Goal: Information Seeking & Learning: Understand process/instructions

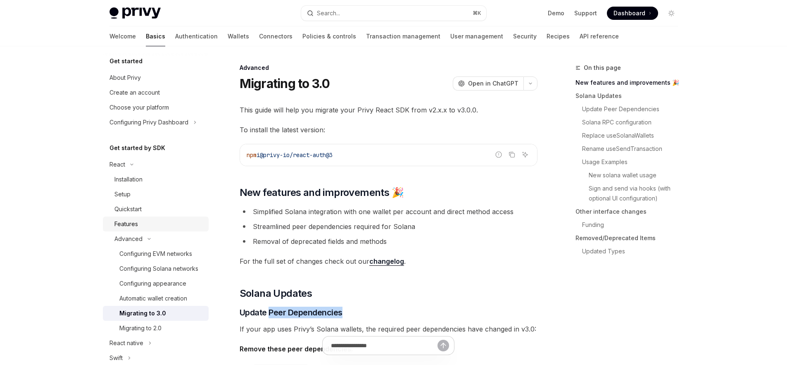
scroll to position [10, 0]
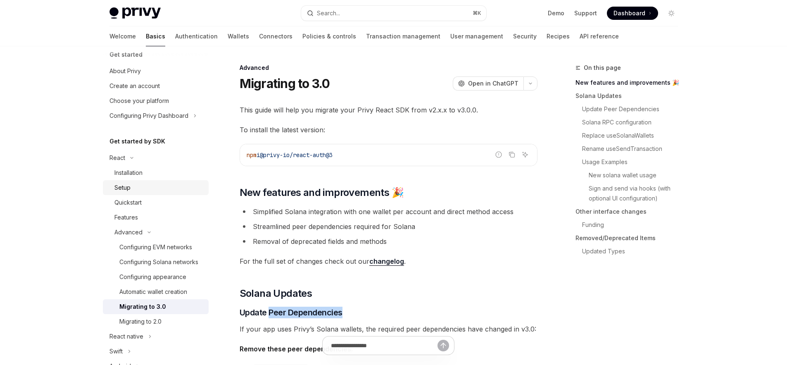
click at [123, 187] on div "Setup" at bounding box center [122, 188] width 16 height 10
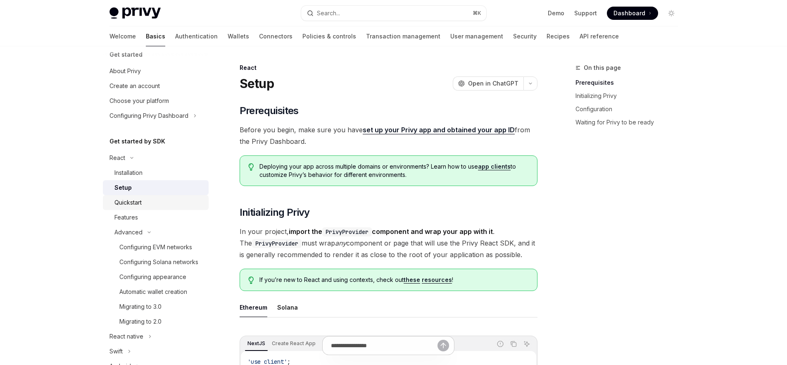
click at [126, 198] on div "Quickstart" at bounding box center [127, 202] width 27 height 10
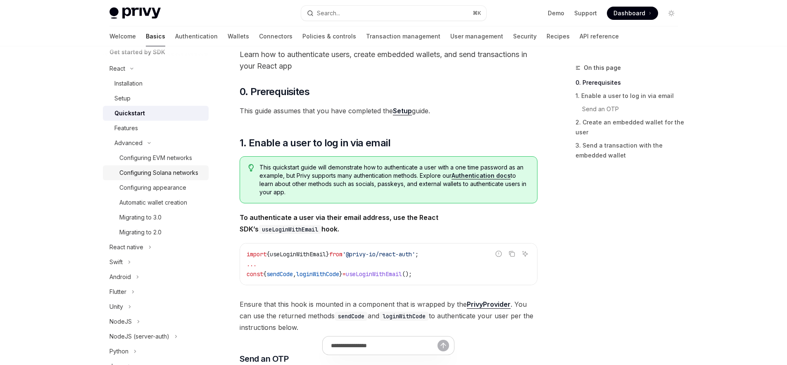
scroll to position [58, 0]
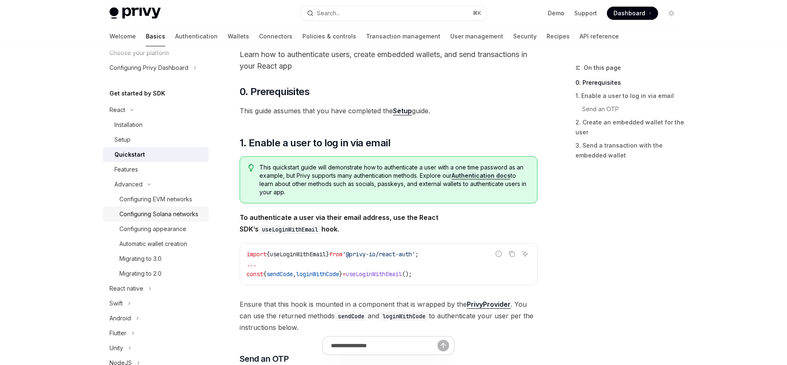
click at [147, 210] on div "Configuring Solana networks" at bounding box center [158, 214] width 79 height 10
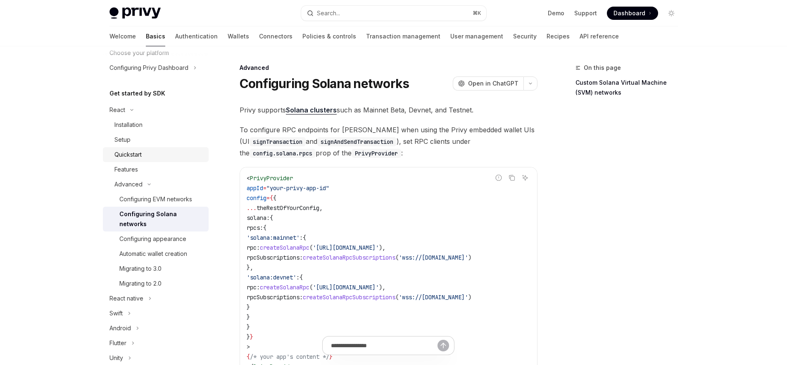
click at [127, 155] on div "Quickstart" at bounding box center [127, 155] width 27 height 10
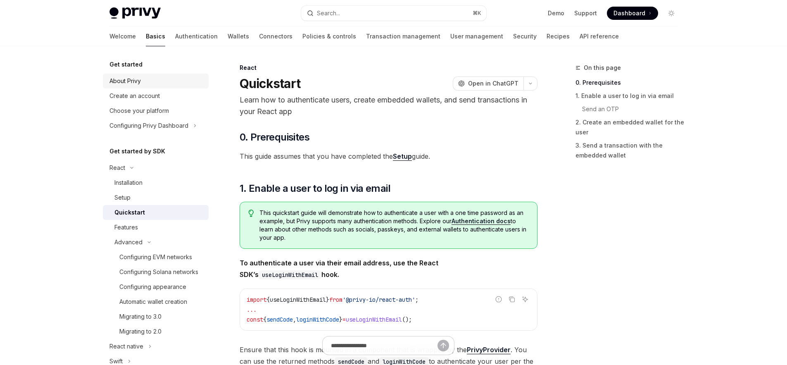
click at [125, 77] on div "About Privy" at bounding box center [124, 81] width 31 height 10
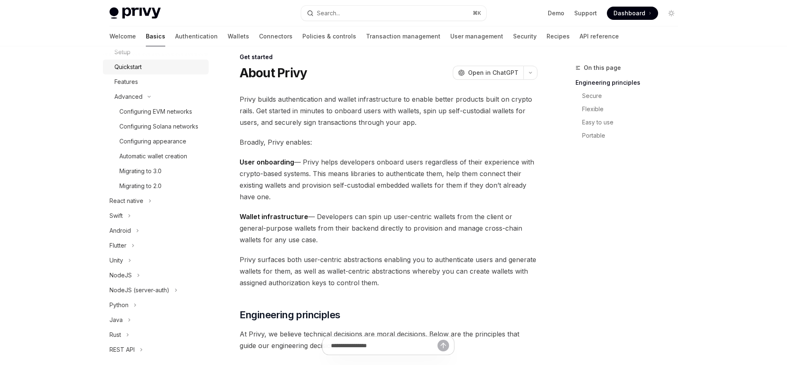
scroll to position [143, 0]
click at [149, 178] on div "Migrating to 3.0" at bounding box center [140, 173] width 42 height 10
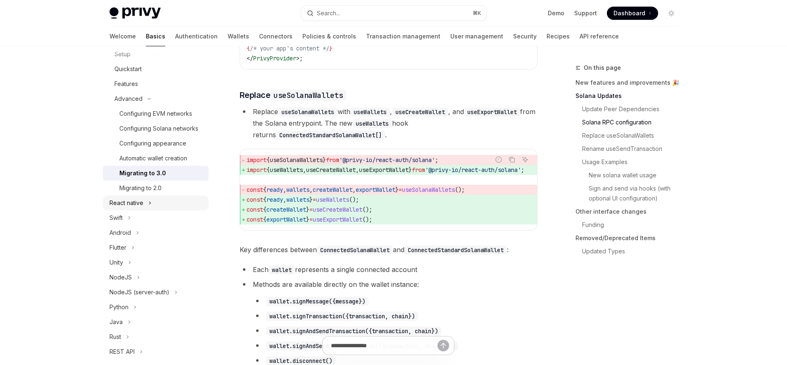
scroll to position [69, 0]
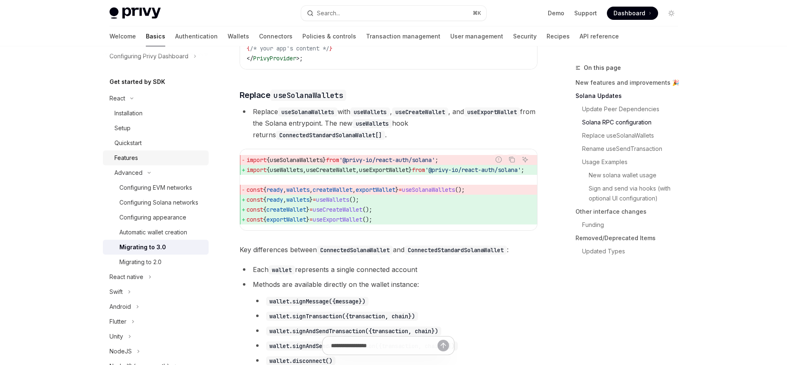
click at [120, 158] on div "Features" at bounding box center [126, 158] width 24 height 10
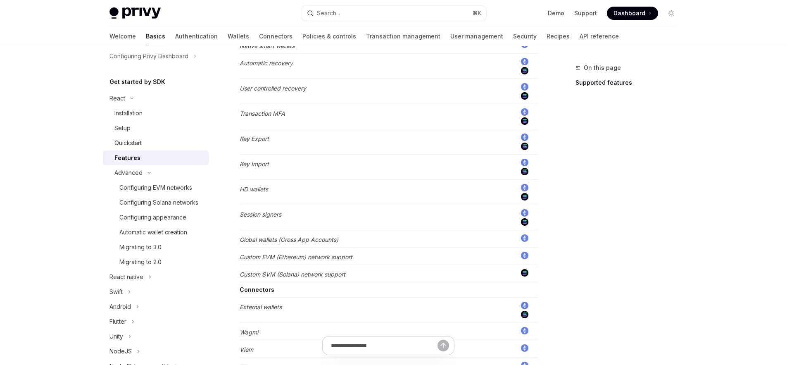
scroll to position [679, 0]
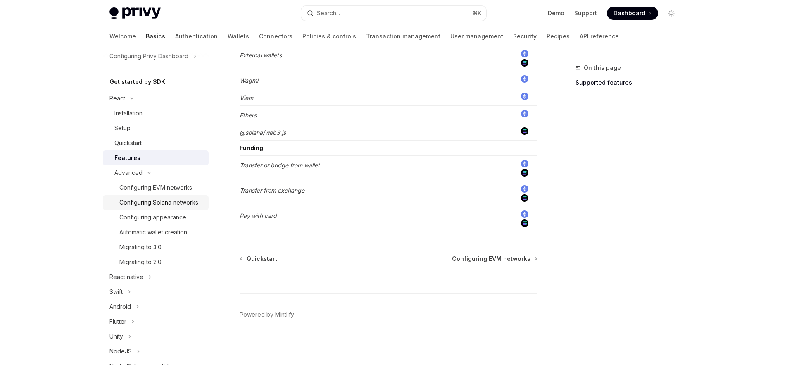
click at [146, 207] on div "Configuring Solana networks" at bounding box center [158, 202] width 79 height 10
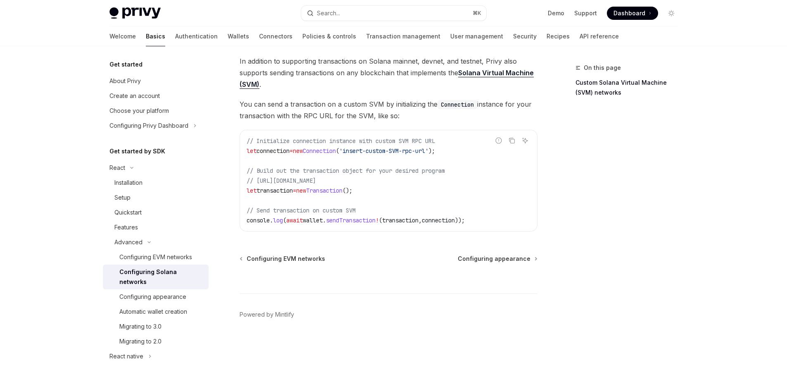
click at [134, 14] on img at bounding box center [134, 13] width 51 height 12
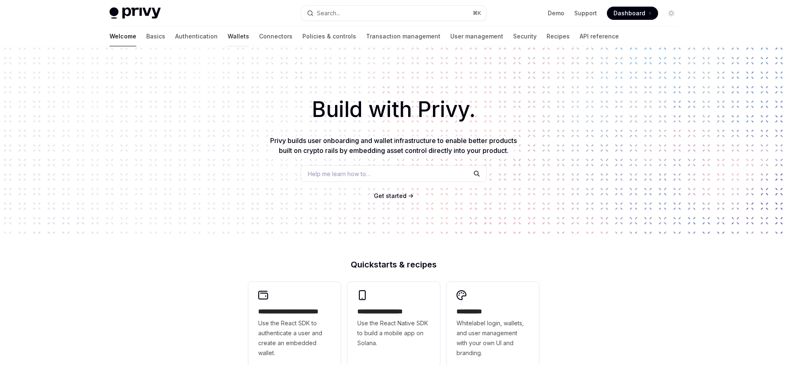
click at [228, 36] on link "Wallets" at bounding box center [238, 36] width 21 height 20
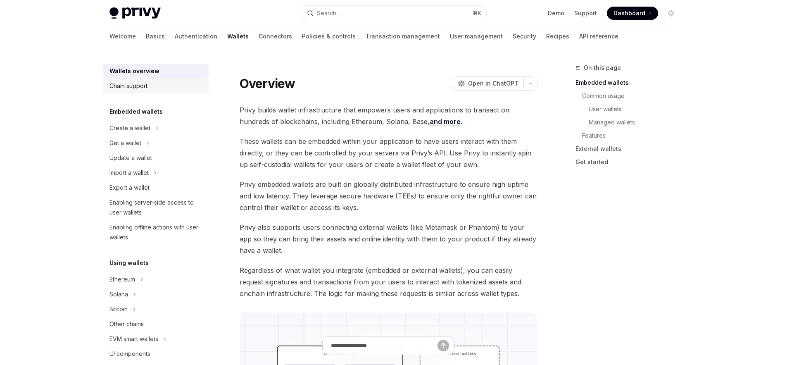
click at [128, 88] on div "Chain support" at bounding box center [128, 86] width 38 height 10
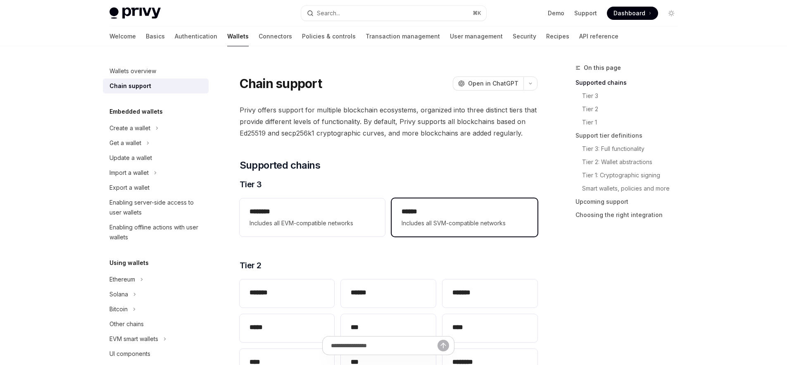
click at [443, 215] on h2 "******" at bounding box center [464, 212] width 126 height 10
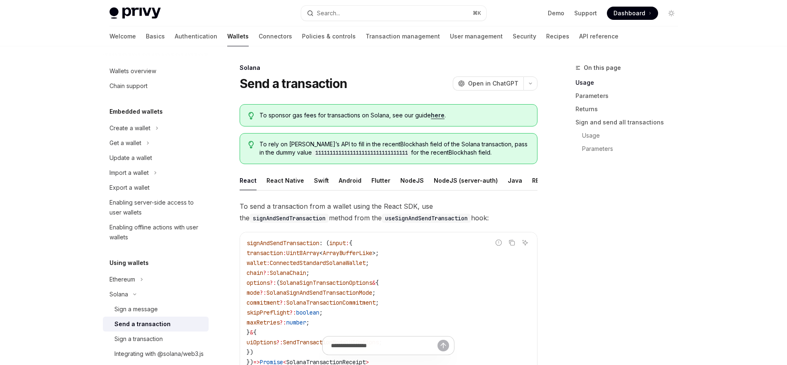
click at [436, 117] on link "here" at bounding box center [438, 115] width 14 height 7
type textarea "*"
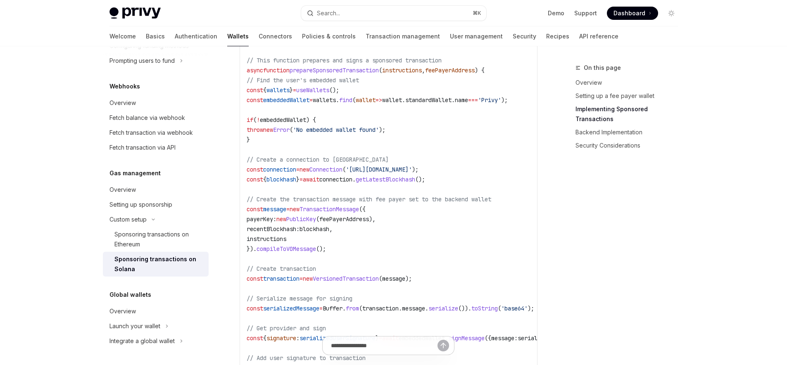
scroll to position [813, 0]
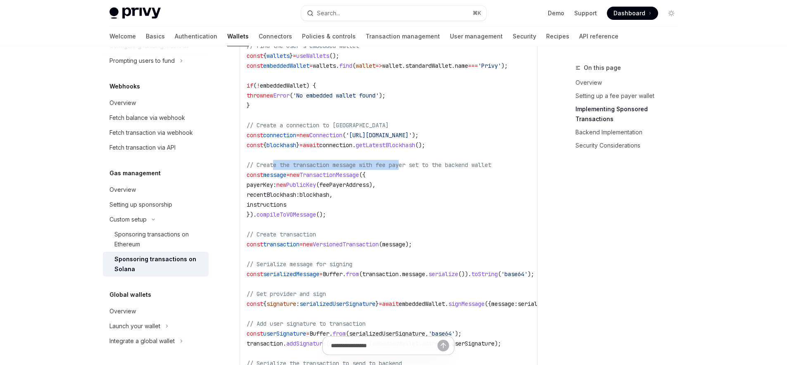
drag, startPoint x: 273, startPoint y: 158, endPoint x: 406, endPoint y: 155, distance: 132.6
click at [406, 161] on span "// Create the transaction message with fee payer set to the backend wallet" at bounding box center [369, 164] width 245 height 7
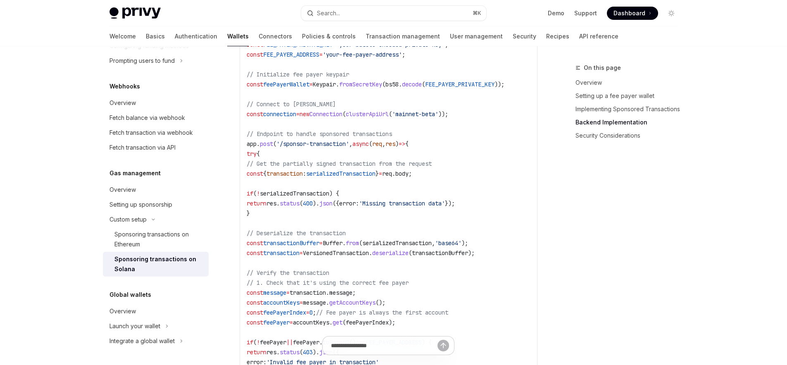
scroll to position [1713, 0]
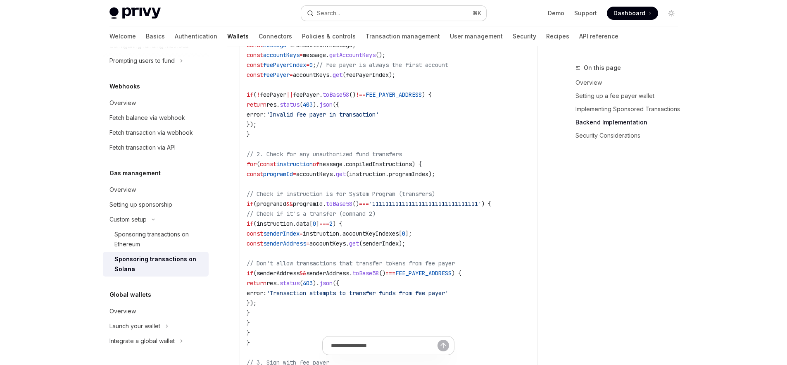
click at [399, 12] on button "Search... ⌘ K" at bounding box center [393, 13] width 185 height 15
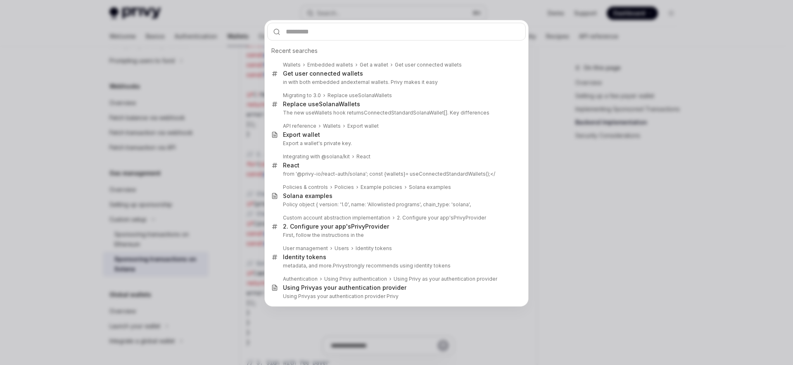
type input "**********"
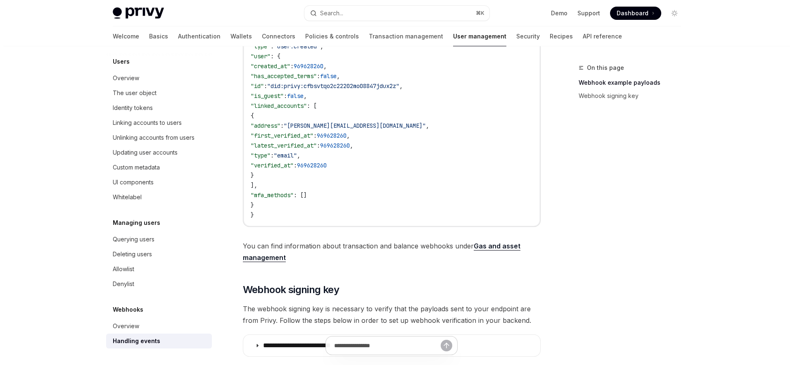
scroll to position [371, 0]
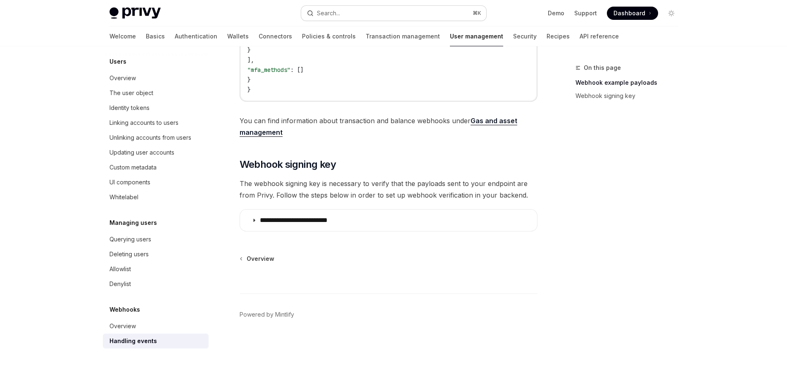
click at [473, 12] on span "⌘ K" at bounding box center [476, 13] width 9 height 7
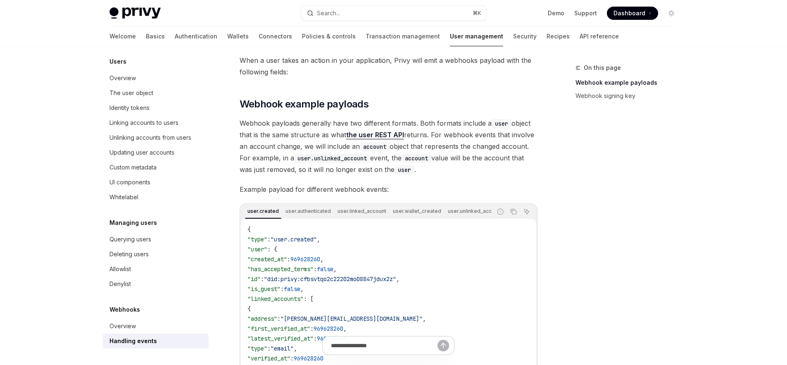
scroll to position [46, 0]
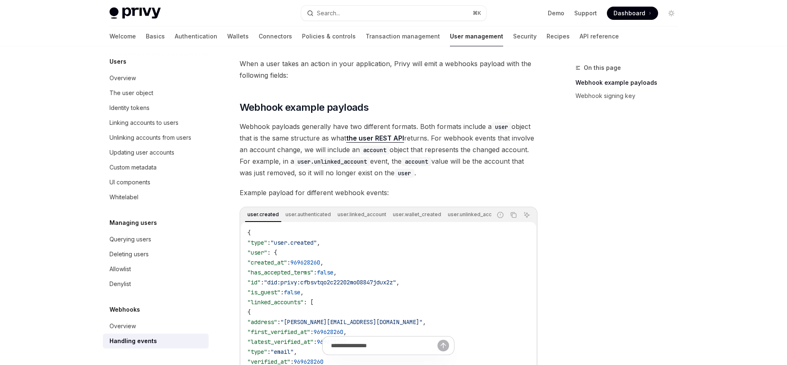
click at [132, 18] on img at bounding box center [134, 13] width 51 height 12
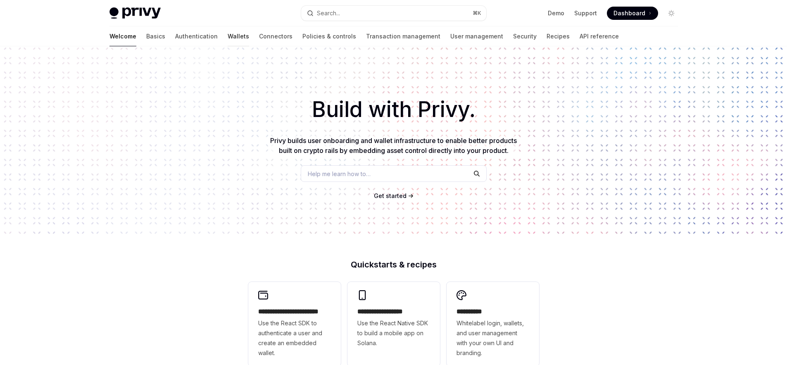
click at [228, 36] on link "Wallets" at bounding box center [238, 36] width 21 height 20
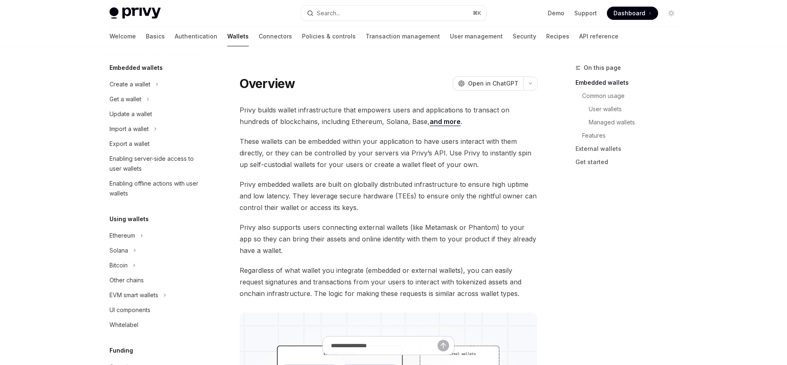
scroll to position [44, 0]
click at [123, 251] on div "Solana" at bounding box center [118, 250] width 19 height 10
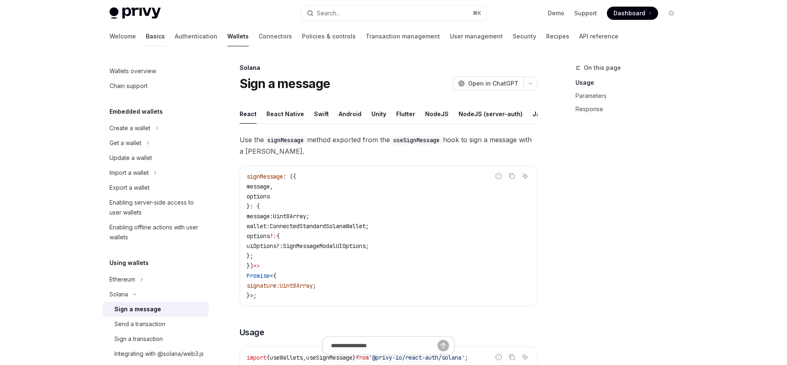
click at [146, 38] on link "Basics" at bounding box center [155, 36] width 19 height 20
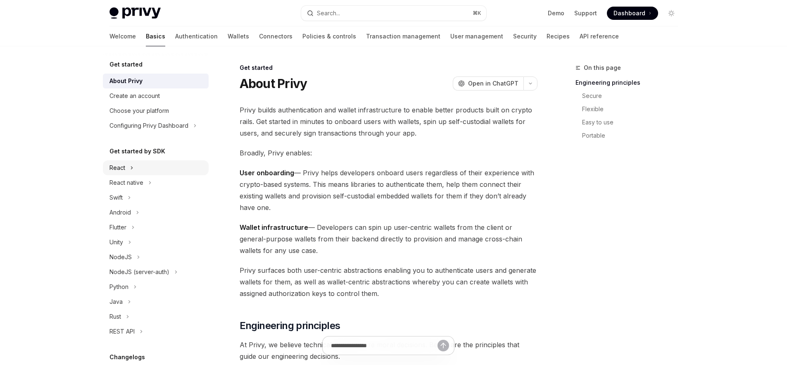
click at [137, 166] on button "React" at bounding box center [156, 167] width 106 height 15
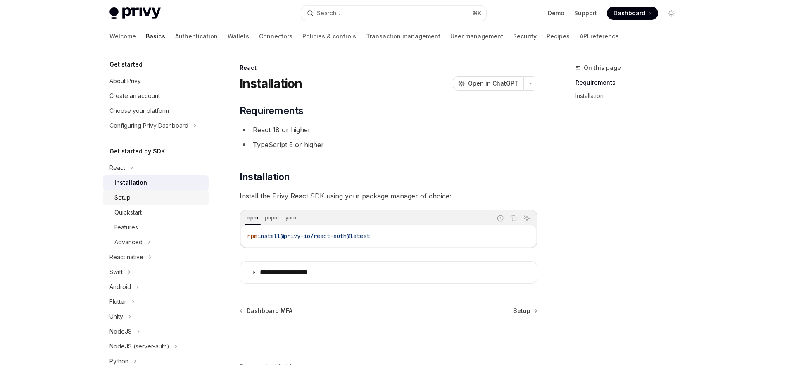
click at [127, 199] on div "Setup" at bounding box center [122, 197] width 16 height 10
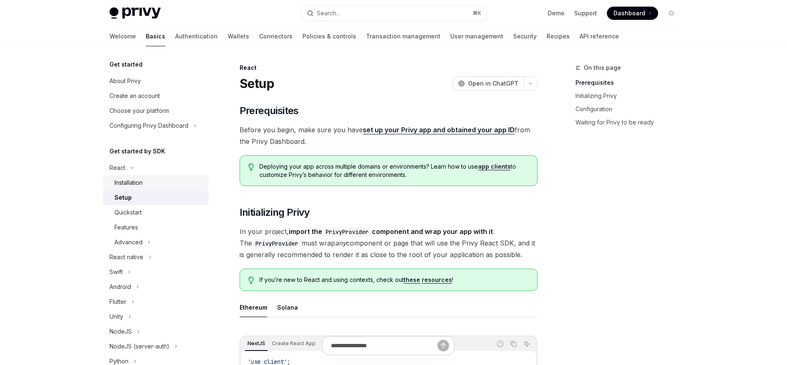
click at [128, 180] on div "Installation" at bounding box center [128, 183] width 28 height 10
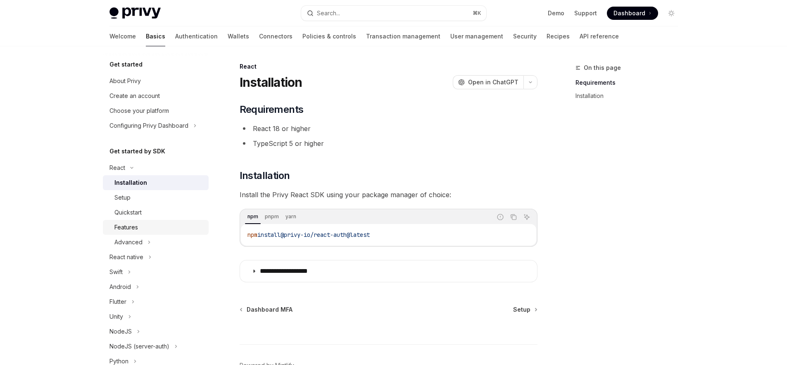
scroll to position [2, 0]
click at [142, 240] on button "Advanced" at bounding box center [156, 242] width 106 height 15
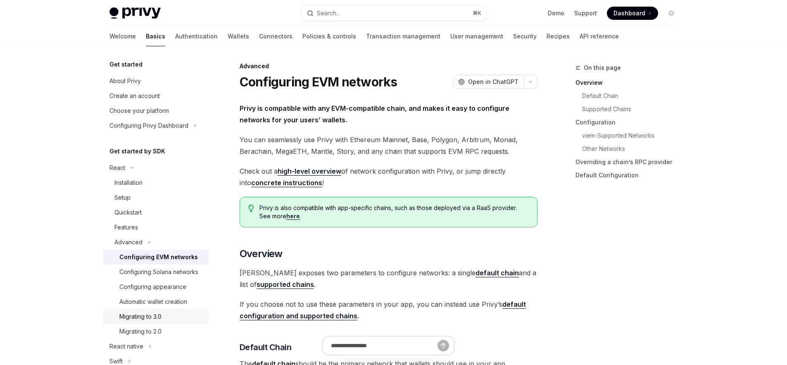
click at [153, 321] on div "Migrating to 3.0" at bounding box center [140, 316] width 42 height 10
type textarea "*"
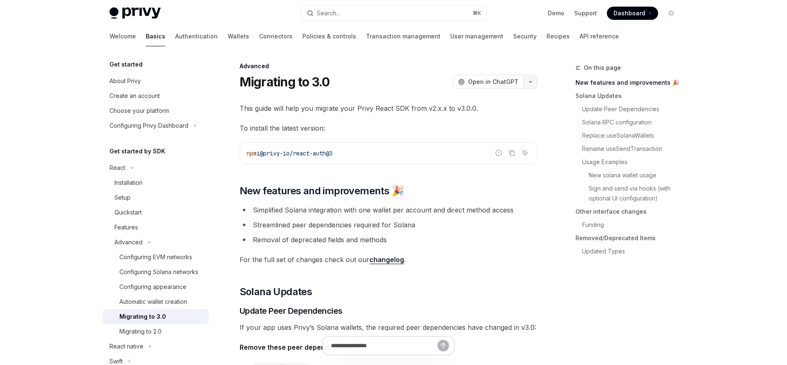
click at [527, 78] on button "button" at bounding box center [530, 82] width 14 height 14
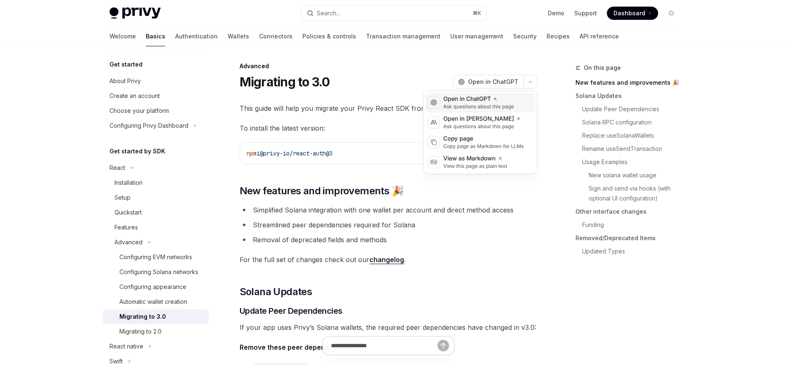
click at [467, 97] on div "Open in ChatGPT" at bounding box center [478, 99] width 71 height 8
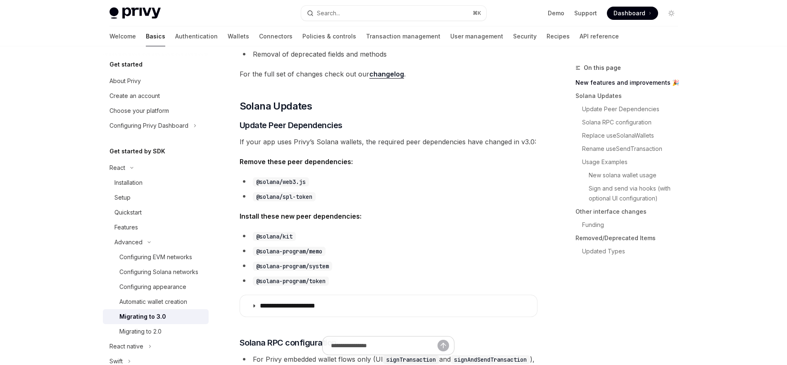
scroll to position [197, 0]
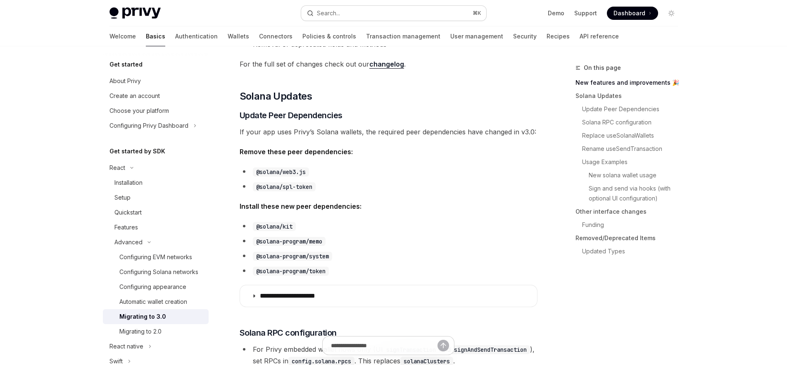
click at [349, 10] on button "Search... ⌘ K" at bounding box center [393, 13] width 185 height 15
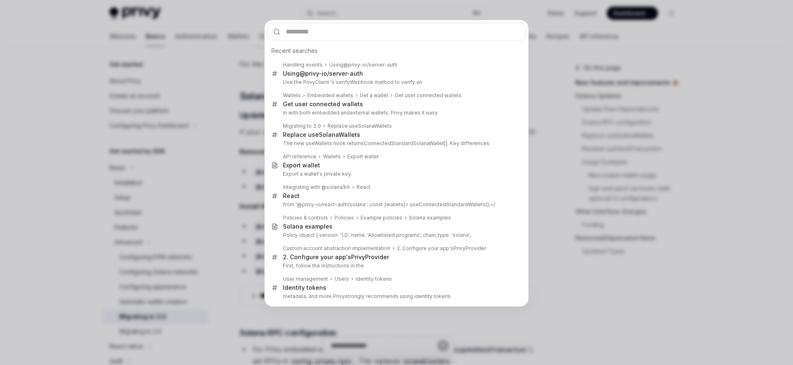
click at [233, 126] on div "Recent searches Handling events Using @privy-io/server-auth Using @privy-io/ser…" at bounding box center [396, 182] width 793 height 365
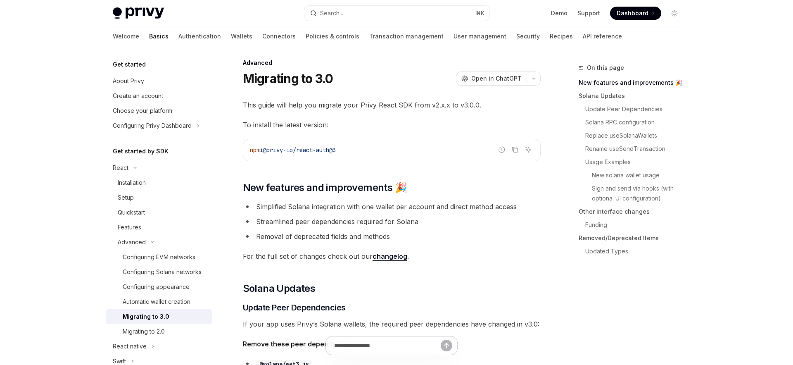
scroll to position [0, 0]
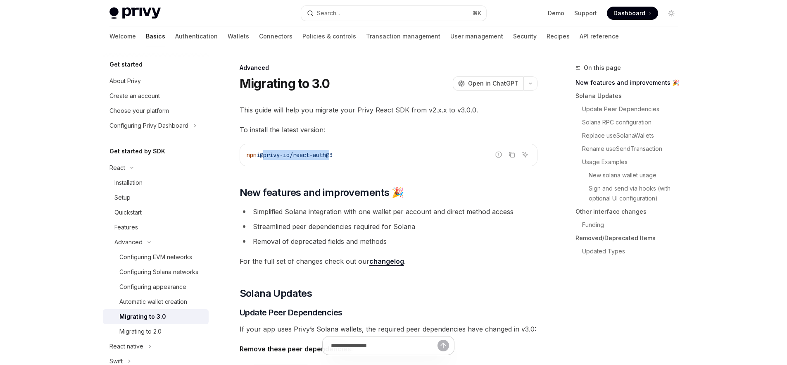
drag, startPoint x: 336, startPoint y: 154, endPoint x: 267, endPoint y: 154, distance: 69.0
click at [267, 154] on span "@privy-io/react-auth@3" at bounding box center [296, 154] width 73 height 7
copy span "@privy-io/react-auth"
click at [326, 11] on div "Search..." at bounding box center [328, 13] width 23 height 10
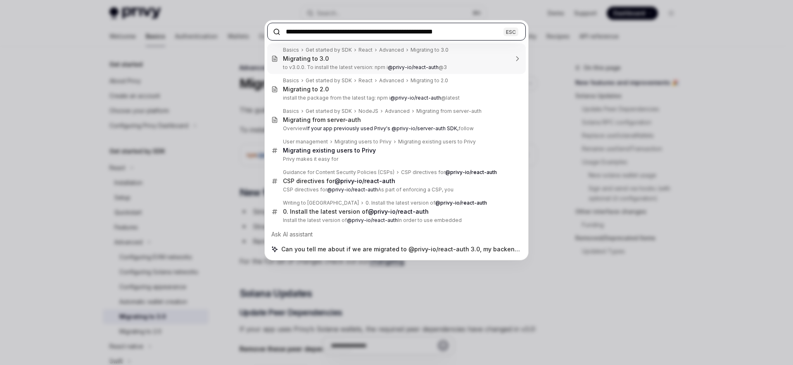
paste input "**********"
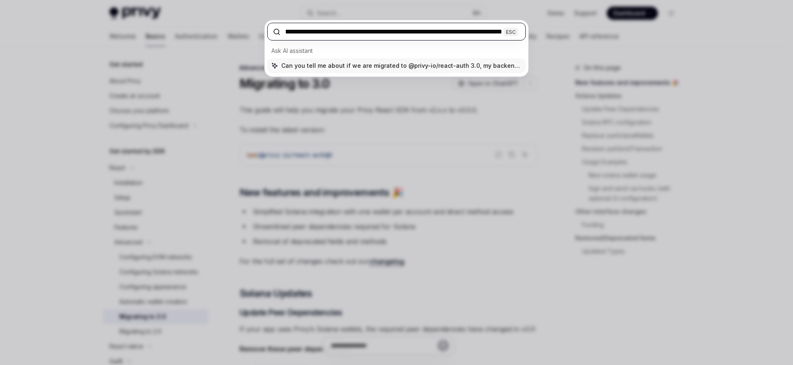
scroll to position [0, 77]
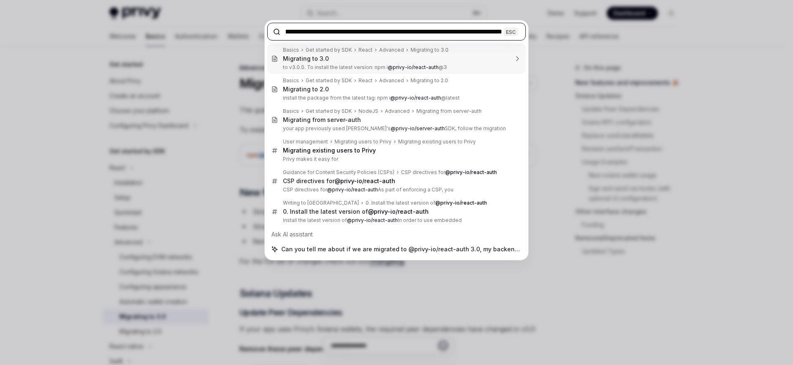
type input "**********"
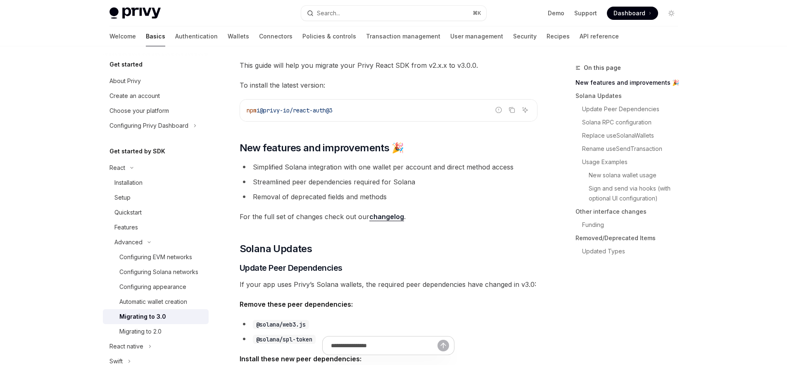
scroll to position [46, 0]
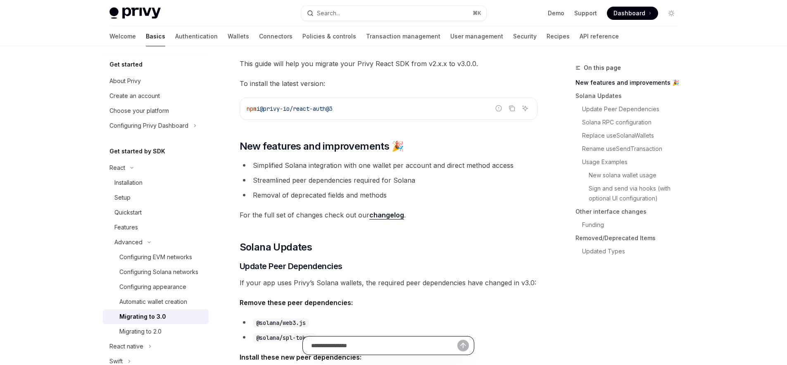
click at [335, 348] on input "Ask a question..." at bounding box center [384, 345] width 146 height 18
paste input "**********"
click at [314, 343] on input "**********" at bounding box center [384, 345] width 146 height 18
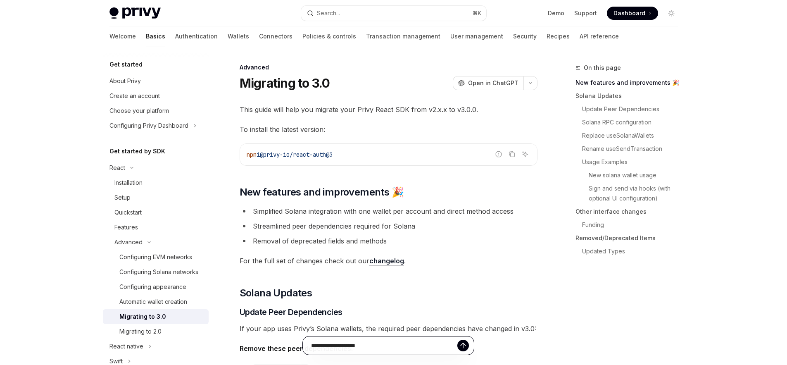
scroll to position [0, 0]
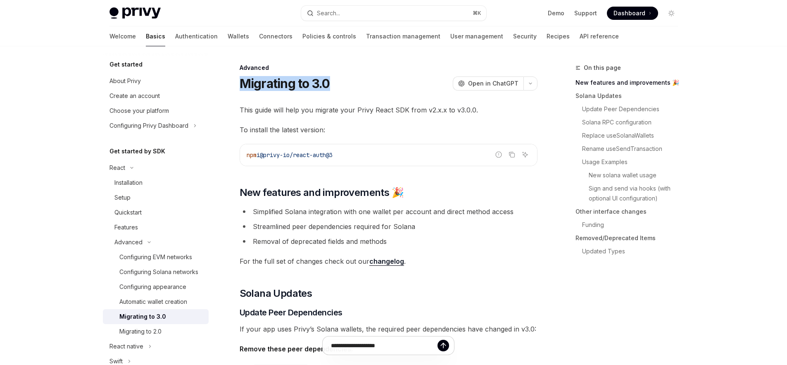
drag, startPoint x: 242, startPoint y: 85, endPoint x: 333, endPoint y: 88, distance: 91.3
click at [333, 88] on div "Migrating to 3.0 OpenAI Open in [GEOGRAPHIC_DATA]" at bounding box center [389, 83] width 298 height 15
copy h1 "Migrating to 3.0"
click at [330, 344] on input "**********" at bounding box center [384, 345] width 146 height 18
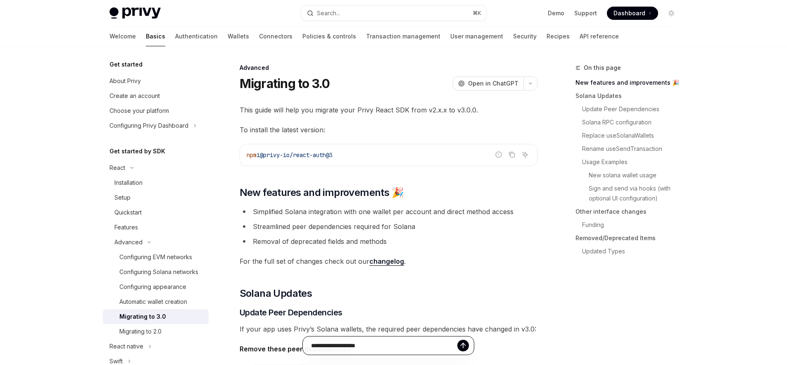
paste input "**********"
type input "**********"
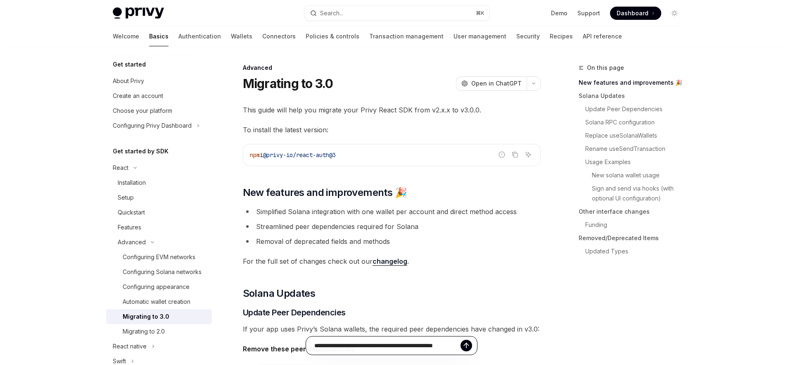
scroll to position [0, 0]
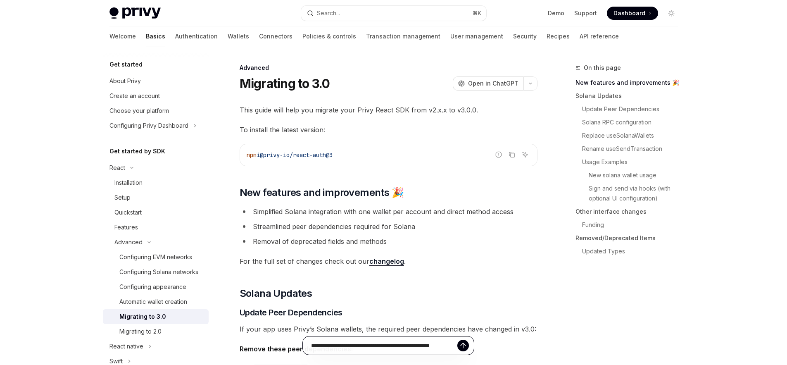
click at [462, 344] on icon "Send message" at bounding box center [463, 344] width 5 height 2
type textarea "*"
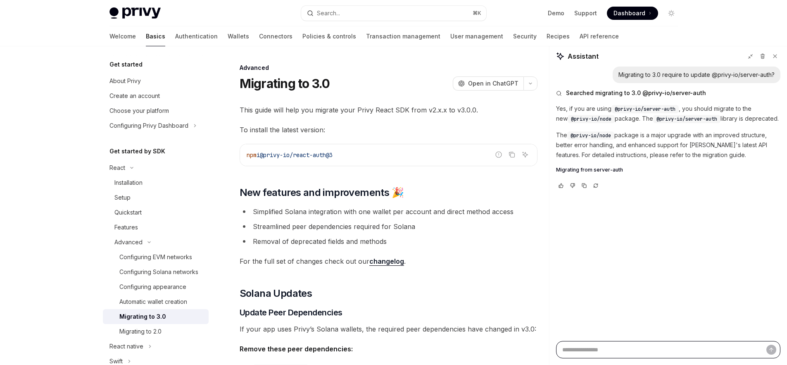
type textarea "*"
drag, startPoint x: 572, startPoint y: 135, endPoint x: 601, endPoint y: 135, distance: 29.3
click at [601, 135] on span "@privy-io/node" at bounding box center [590, 135] width 40 height 7
drag, startPoint x: 648, startPoint y: 119, endPoint x: 711, endPoint y: 121, distance: 62.4
click at [711, 121] on code "@privy-io/server-auth" at bounding box center [686, 119] width 67 height 8
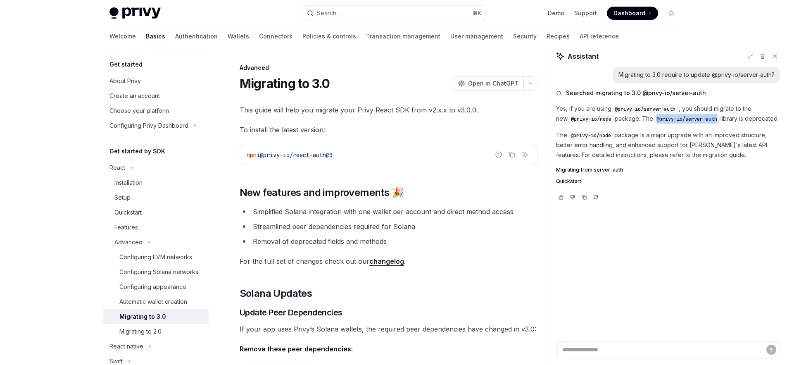
copy span "@privy-io/server-auth"
click at [398, 17] on button "Search... ⌘ K" at bounding box center [393, 13] width 185 height 15
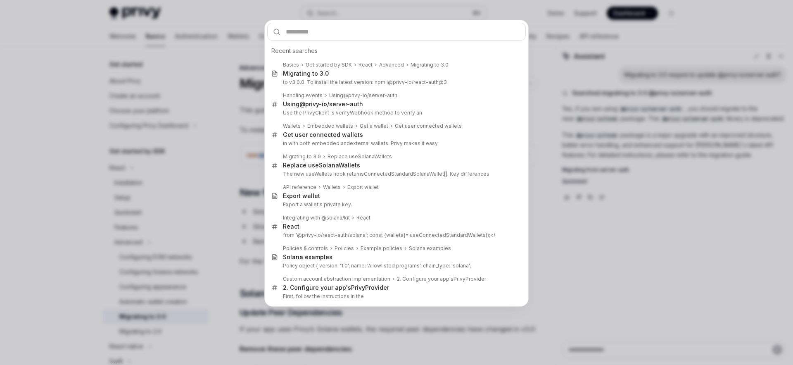
type input "**********"
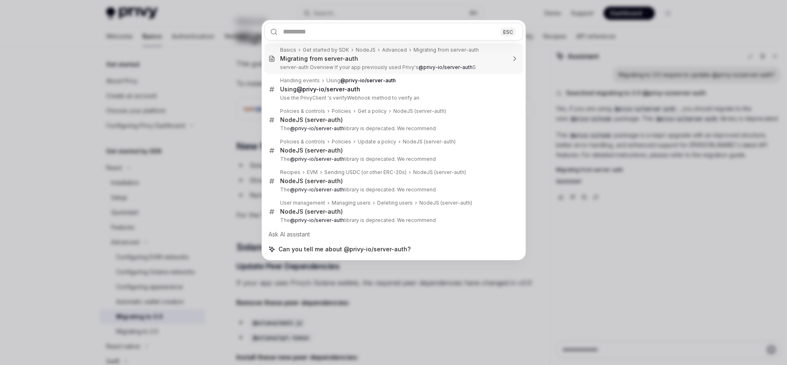
scroll to position [299, 0]
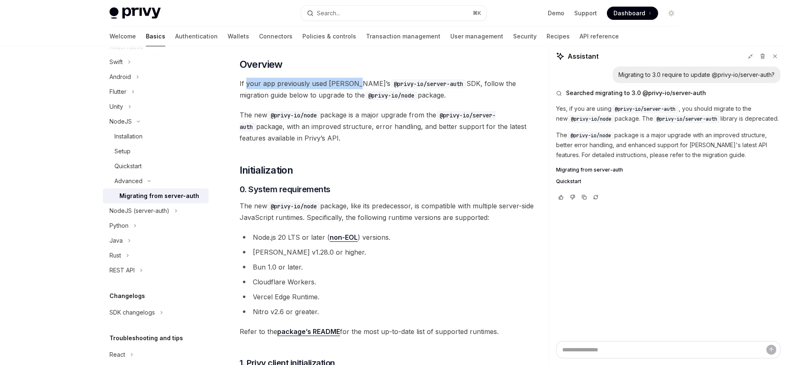
drag, startPoint x: 247, startPoint y: 85, endPoint x: 349, endPoint y: 85, distance: 102.8
click at [349, 85] on span "If your app previously used Privy’s @privy-io/server-auth SDK, follow the migra…" at bounding box center [389, 89] width 298 height 23
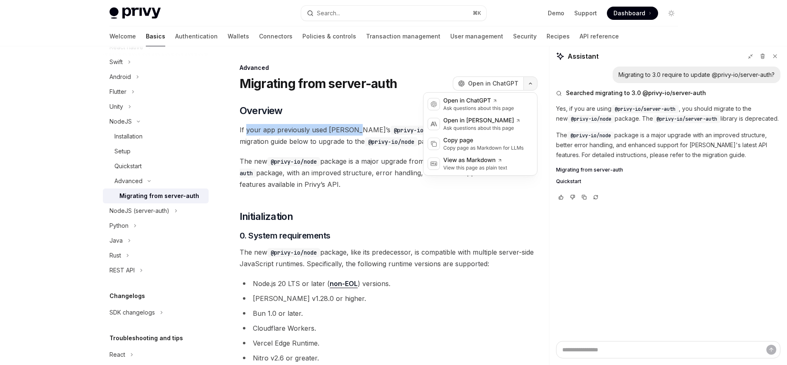
click at [528, 82] on button "button" at bounding box center [530, 83] width 14 height 14
click at [472, 159] on div "View as Markdown" at bounding box center [475, 160] width 64 height 8
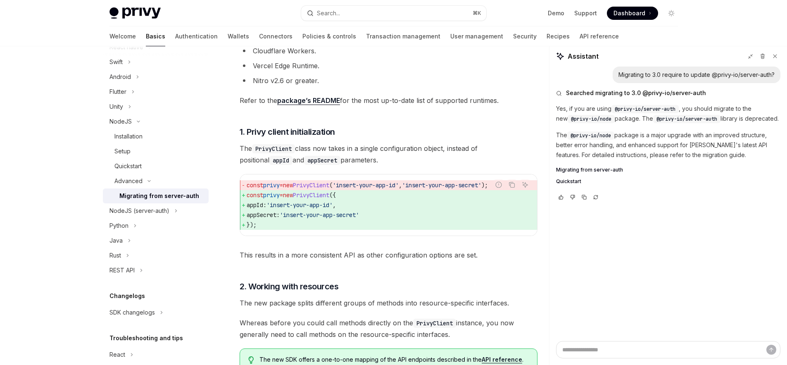
scroll to position [5, 0]
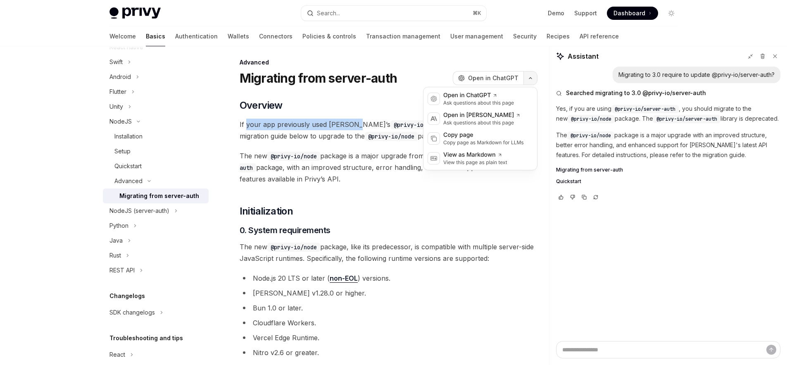
click at [532, 76] on icon "button" at bounding box center [530, 77] width 10 height 3
click at [467, 137] on div "Copy page" at bounding box center [483, 135] width 81 height 8
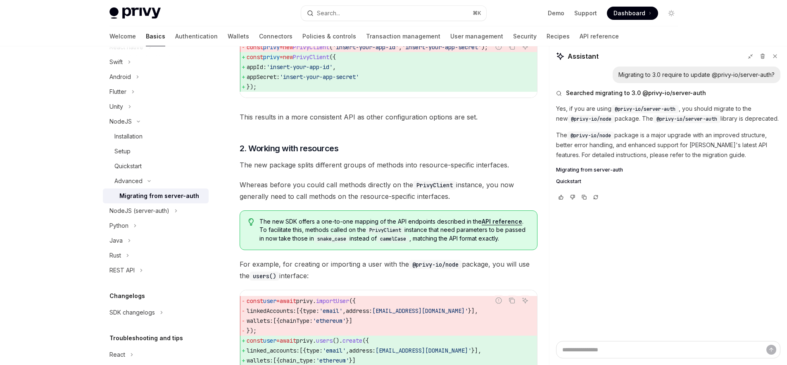
scroll to position [355, 0]
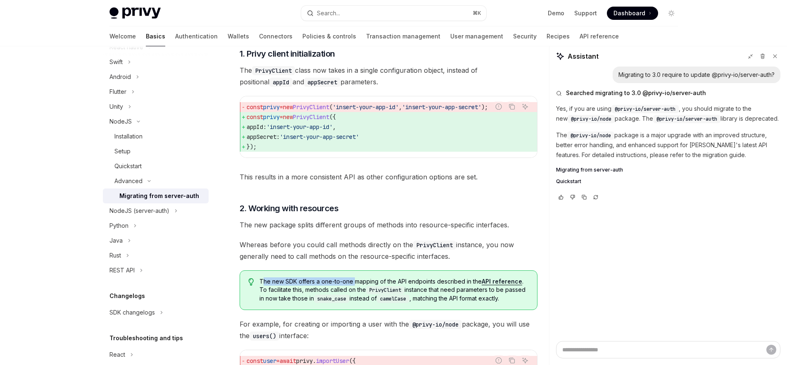
drag, startPoint x: 264, startPoint y: 285, endPoint x: 355, endPoint y: 285, distance: 90.9
click at [355, 285] on span "The new SDK offers a one-to-one mapping of the API endpoints described in the A…" at bounding box center [393, 290] width 269 height 26
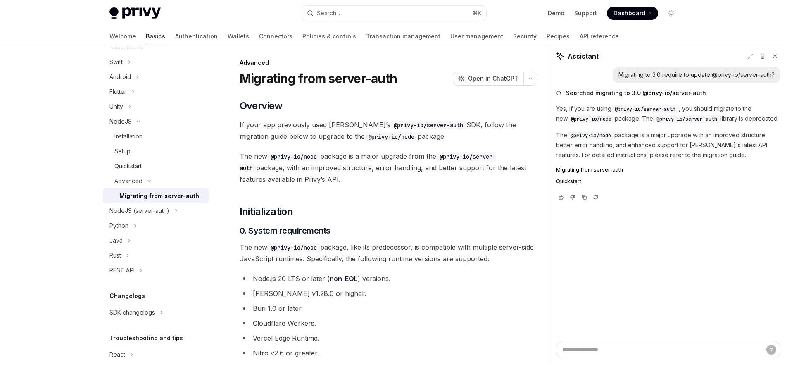
scroll to position [0, 0]
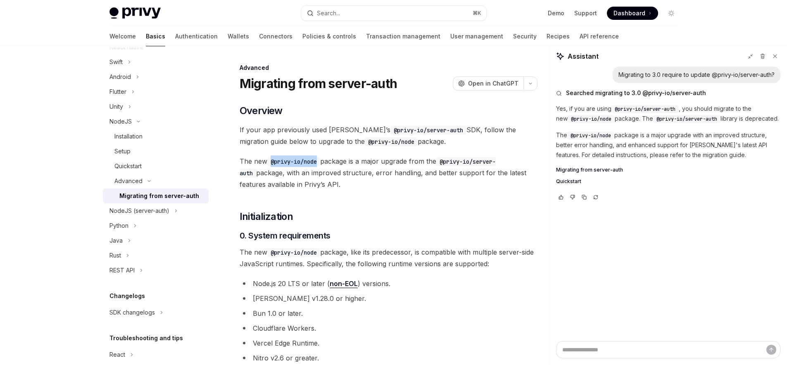
drag, startPoint x: 273, startPoint y: 161, endPoint x: 321, endPoint y: 161, distance: 48.7
click at [320, 161] on code "@privy-io/node" at bounding box center [293, 161] width 53 height 9
copy code "@privy-io/node"
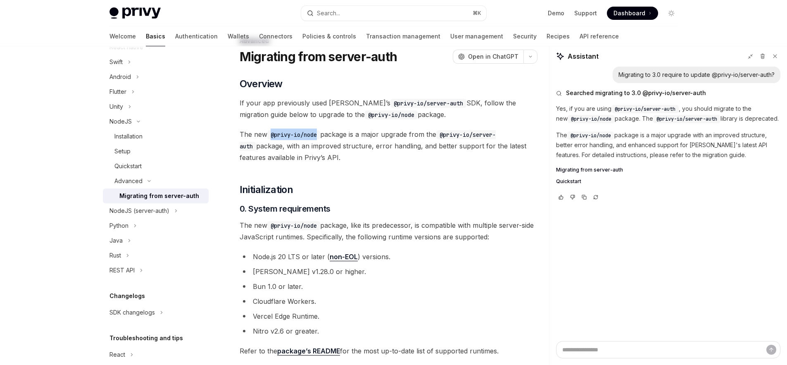
scroll to position [84, 0]
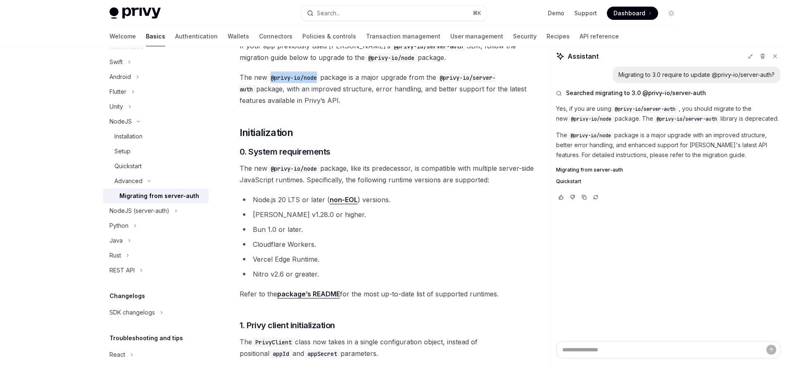
click at [300, 294] on link "package’s README" at bounding box center [308, 294] width 63 height 9
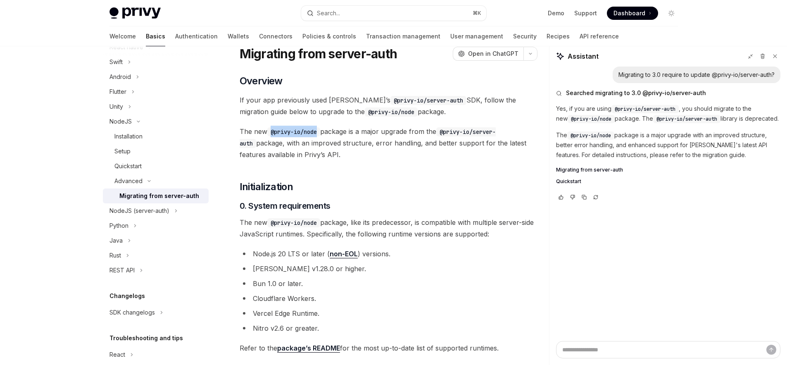
scroll to position [0, 0]
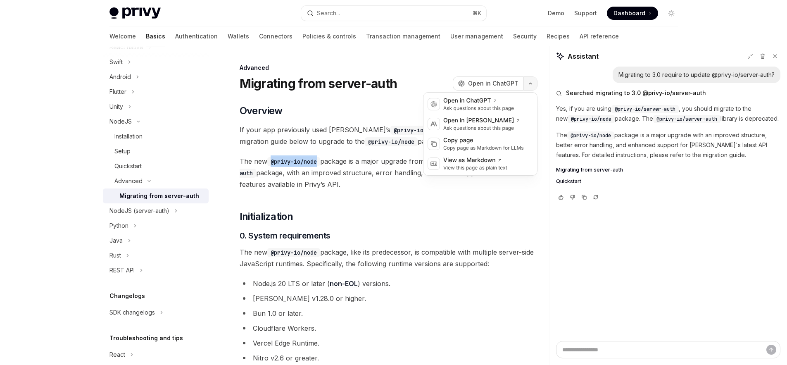
click at [533, 83] on icon "button" at bounding box center [530, 83] width 10 height 3
click at [478, 143] on div "Copy page" at bounding box center [483, 140] width 81 height 8
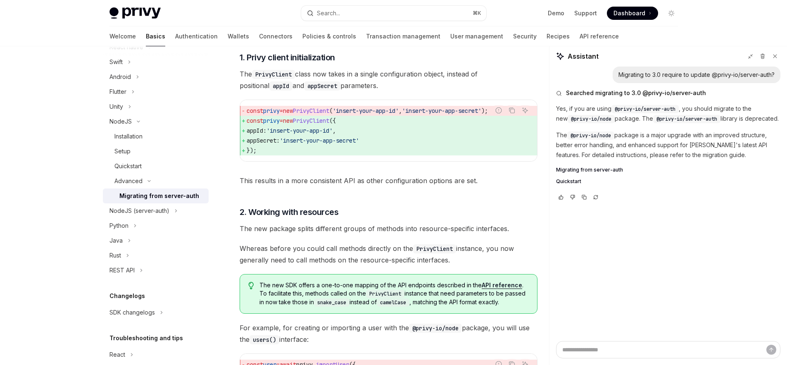
scroll to position [515, 0]
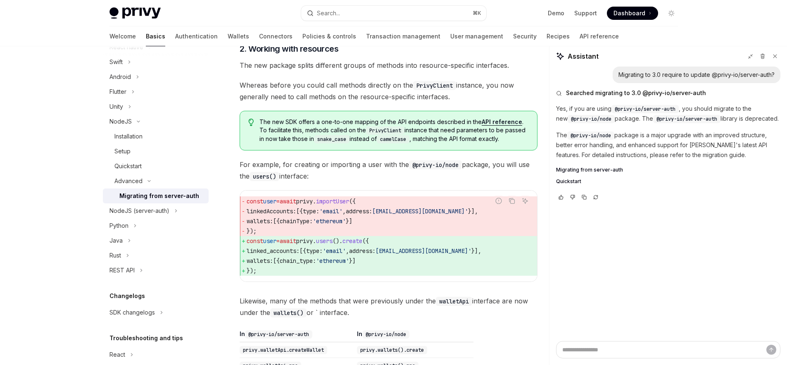
click at [503, 125] on link "API reference" at bounding box center [502, 121] width 40 height 7
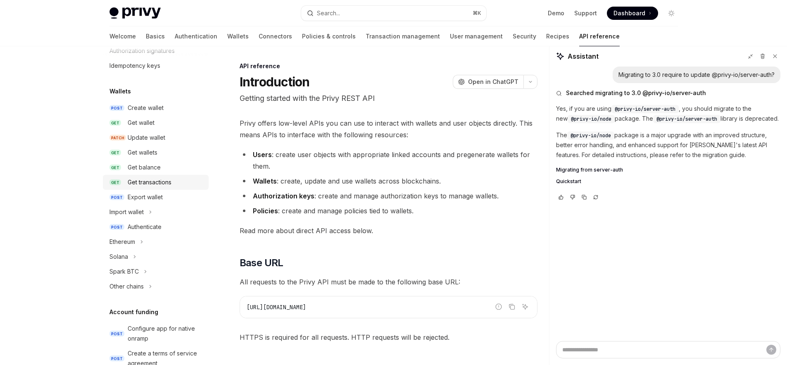
scroll to position [46, 0]
drag, startPoint x: 135, startPoint y: 223, endPoint x: 169, endPoint y: 223, distance: 33.9
click at [135, 223] on div "Authenticate" at bounding box center [145, 226] width 34 height 10
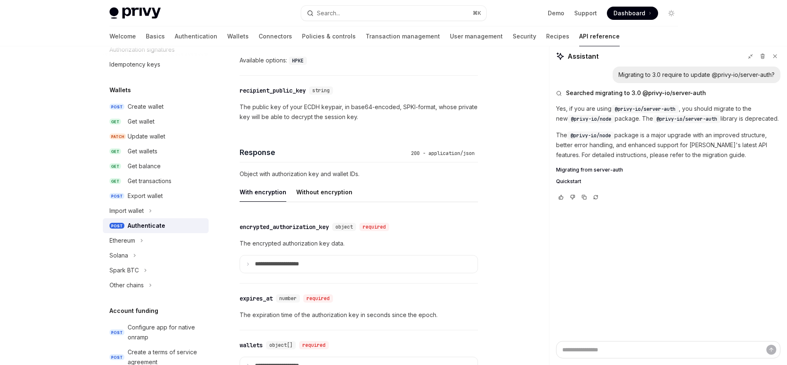
scroll to position [741, 0]
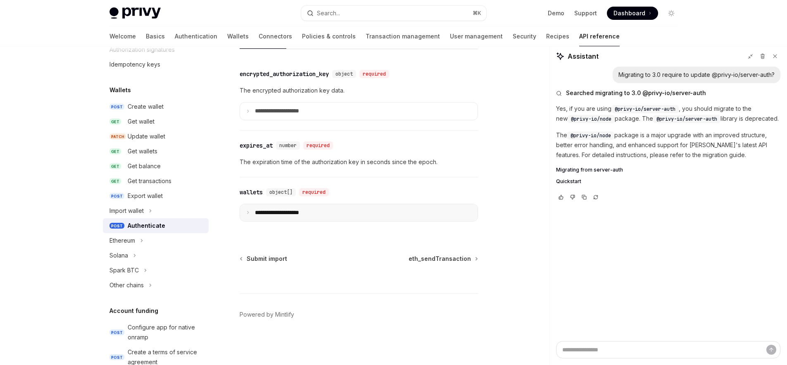
click at [246, 214] on icon at bounding box center [248, 212] width 4 height 4
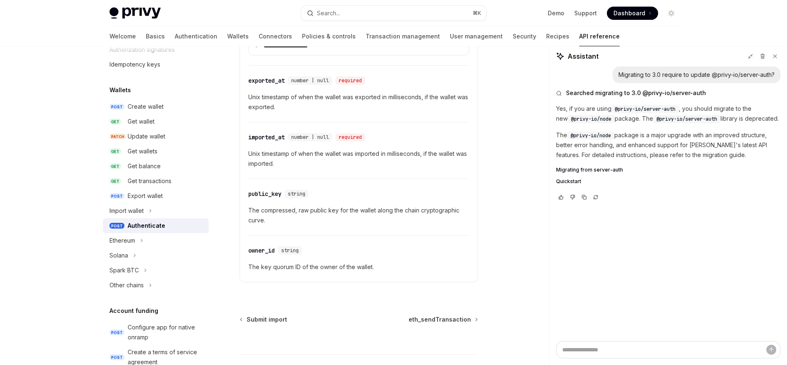
scroll to position [1244, 0]
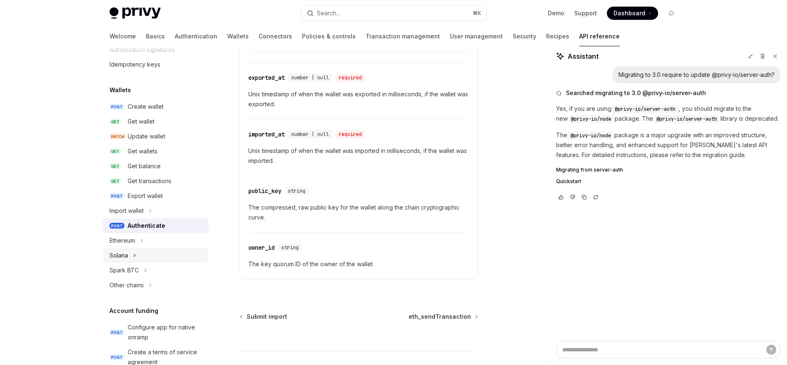
click at [134, 251] on icon "Toggle Solana section" at bounding box center [134, 255] width 3 height 10
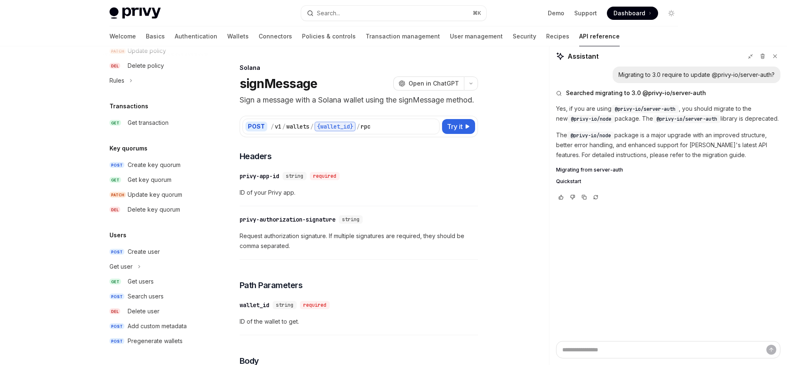
scroll to position [69, 0]
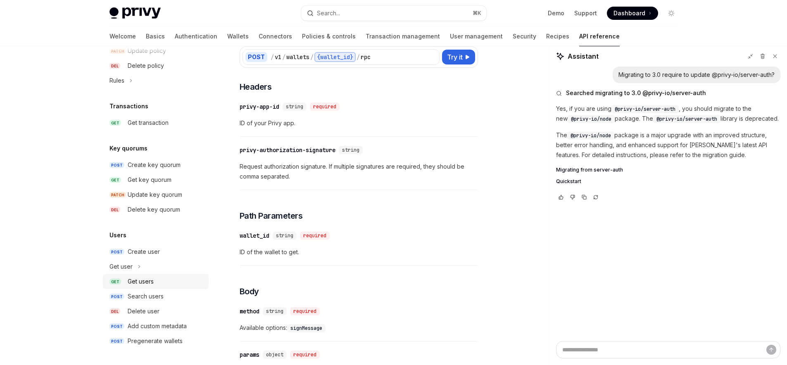
click at [142, 278] on div "Get users" at bounding box center [141, 281] width 26 height 10
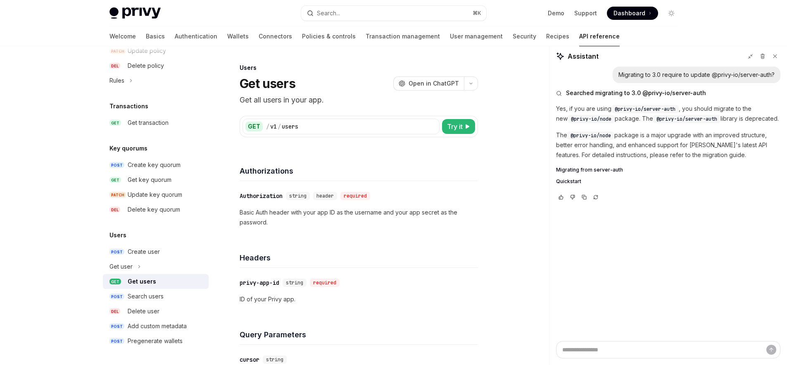
click at [378, 131] on div "GET / v1 / users" at bounding box center [340, 127] width 197 height 16
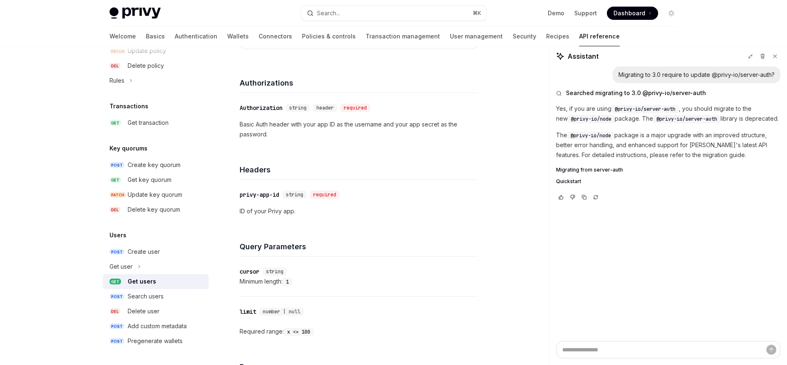
scroll to position [28, 0]
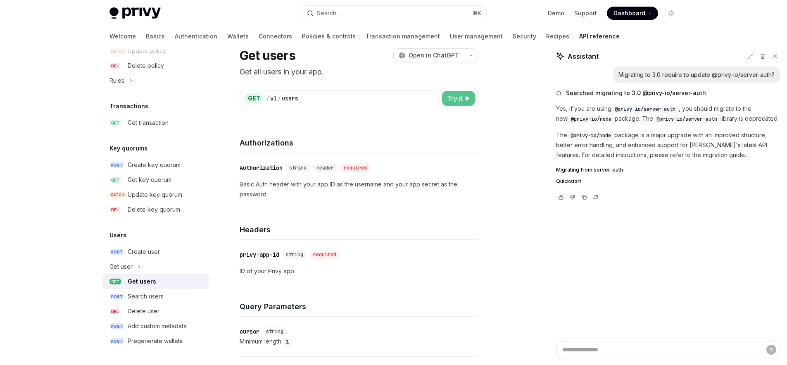
click at [470, 98] on icon at bounding box center [467, 98] width 5 height 5
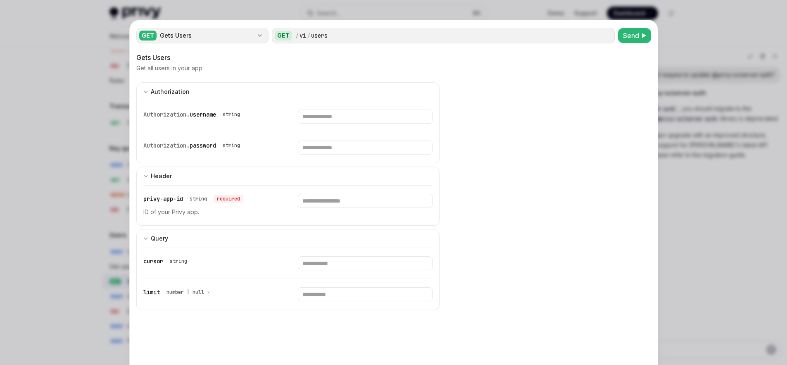
click at [247, 36] on div "Gets Users" at bounding box center [206, 35] width 93 height 8
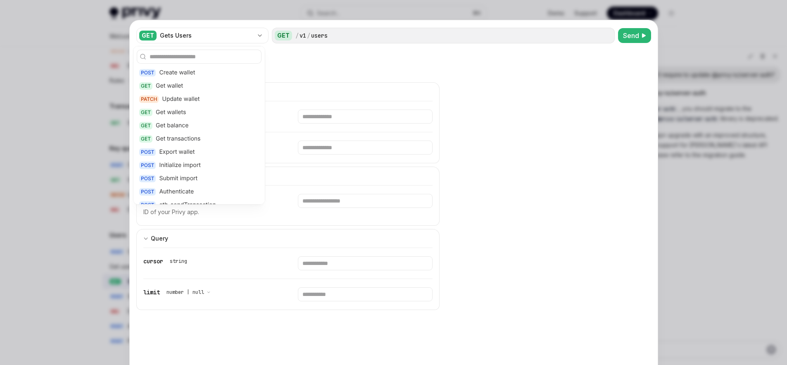
click at [41, 88] on div at bounding box center [393, 182] width 787 height 365
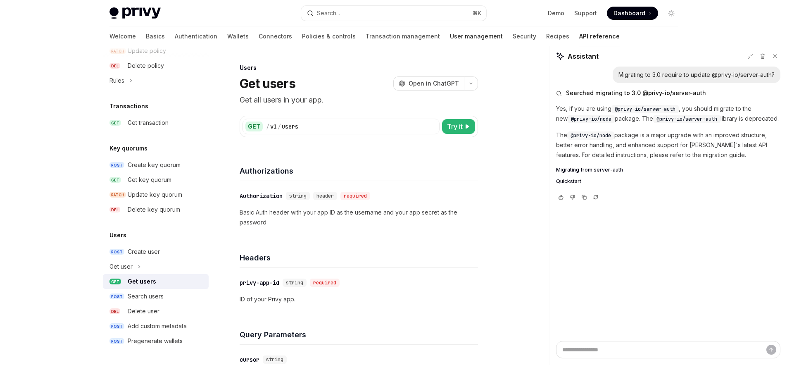
click at [450, 34] on link "User management" at bounding box center [476, 36] width 53 height 20
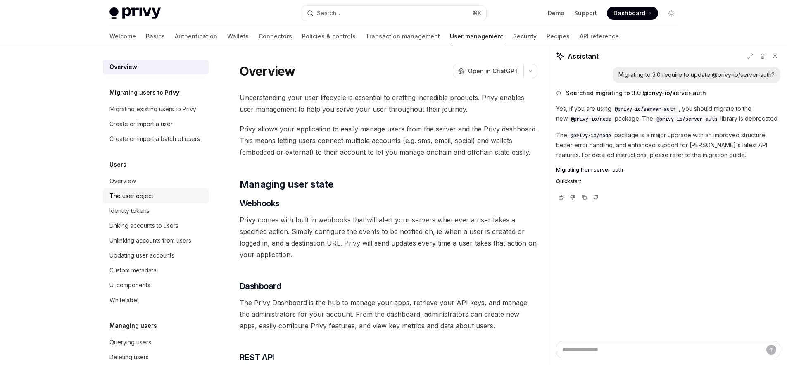
click at [154, 201] on div "The user object" at bounding box center [156, 196] width 94 height 10
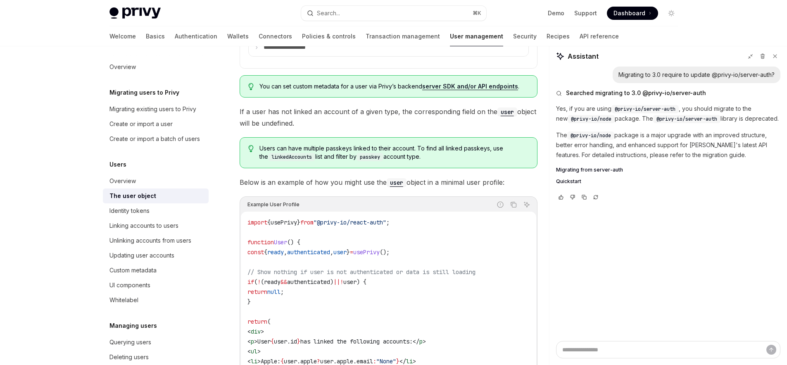
scroll to position [660, 0]
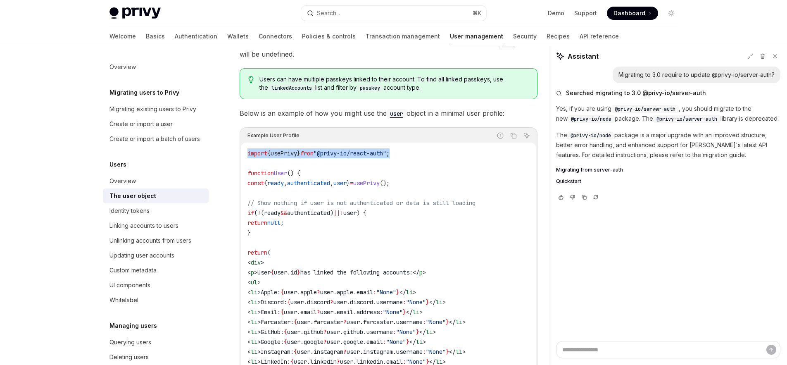
drag, startPoint x: 418, startPoint y: 153, endPoint x: 240, endPoint y: 154, distance: 178.0
click at [241, 154] on div "import { usePrivy } from "@privy-io/react-auth" ; function User () { const { re…" at bounding box center [388, 306] width 295 height 329
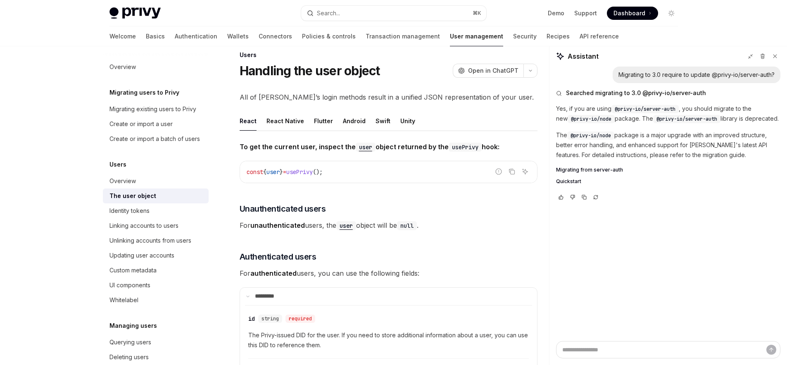
scroll to position [0, 0]
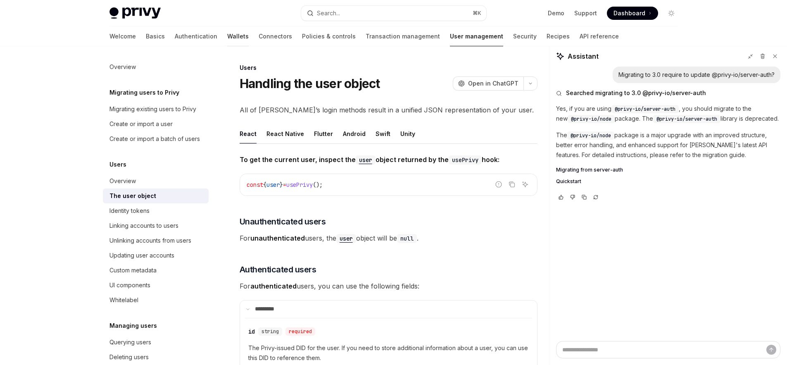
click at [227, 37] on link "Wallets" at bounding box center [237, 36] width 21 height 20
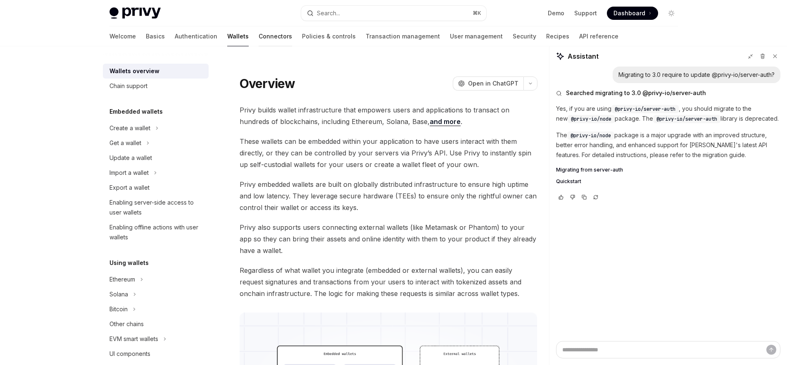
click at [259, 38] on link "Connectors" at bounding box center [275, 36] width 33 height 20
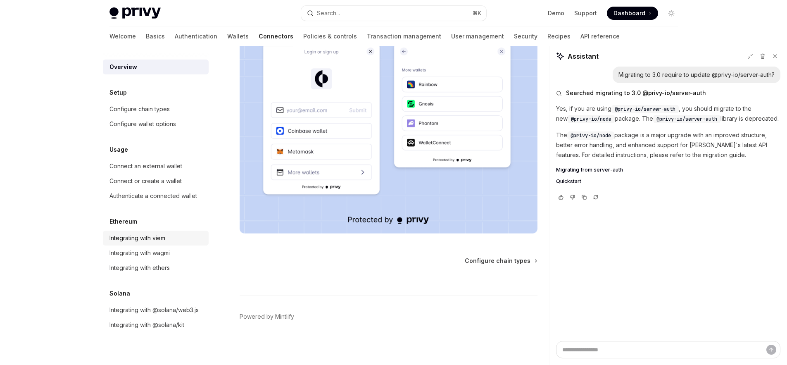
scroll to position [176, 0]
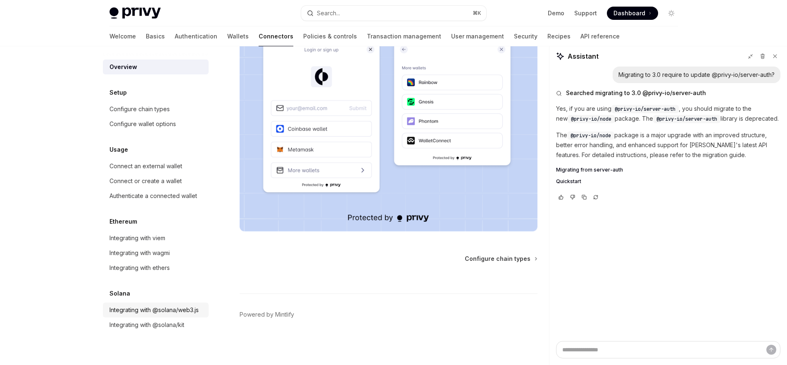
click at [166, 313] on div "Integrating with @solana/web3.js" at bounding box center [153, 310] width 89 height 10
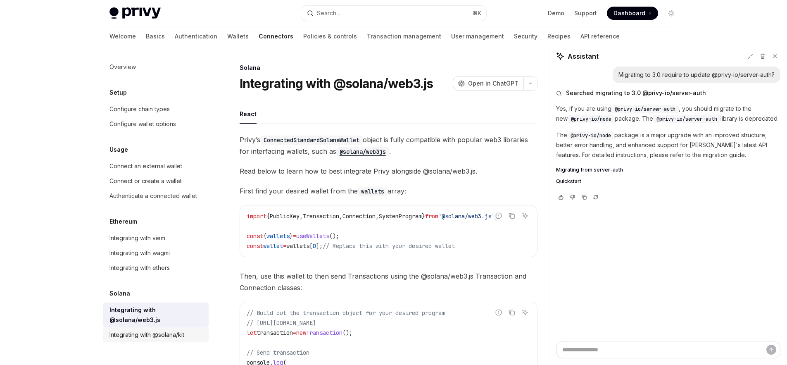
click at [161, 330] on div "Integrating with @solana/kit" at bounding box center [146, 335] width 75 height 10
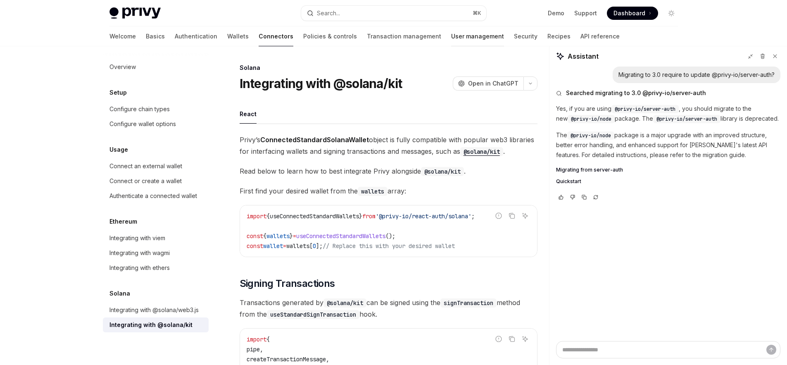
click at [451, 33] on link "User management" at bounding box center [477, 36] width 53 height 20
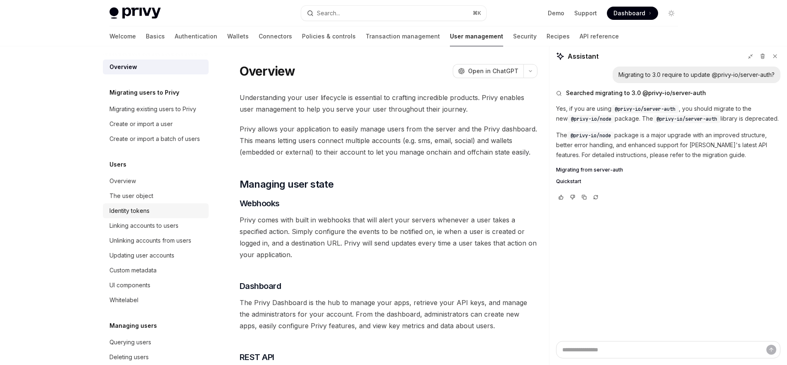
click at [145, 216] on div "Identity tokens" at bounding box center [129, 211] width 40 height 10
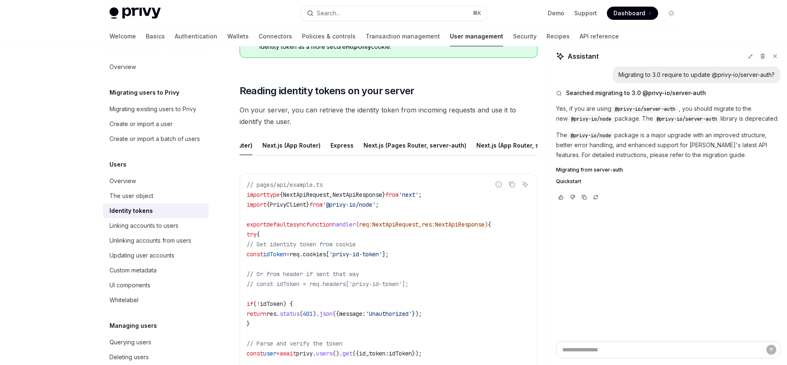
scroll to position [0, 49]
click at [338, 145] on div "Express" at bounding box center [345, 144] width 23 height 19
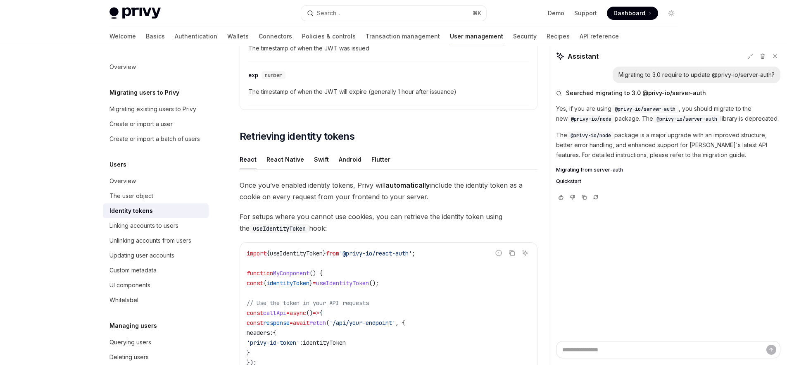
scroll to position [741, 0]
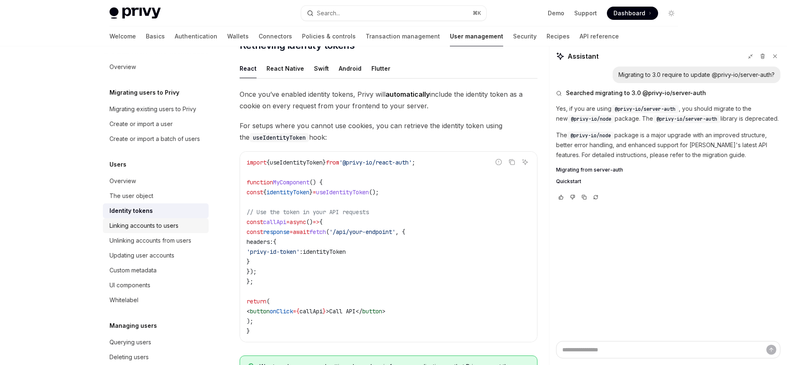
click at [152, 230] on div "Linking accounts to users" at bounding box center [143, 226] width 69 height 10
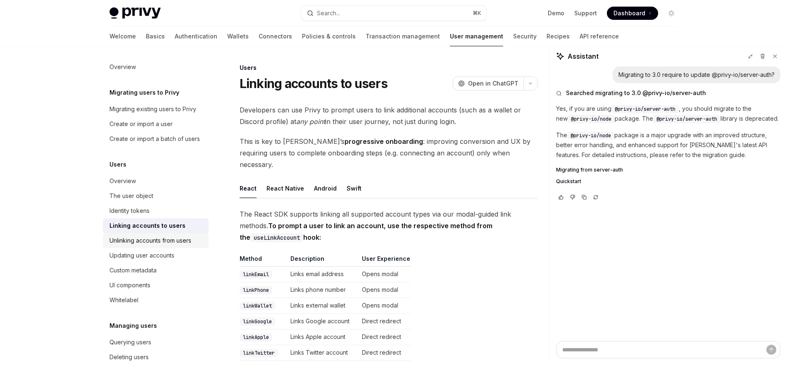
click at [151, 245] on div "Unlinking accounts from users" at bounding box center [150, 240] width 82 height 10
type textarea "*"
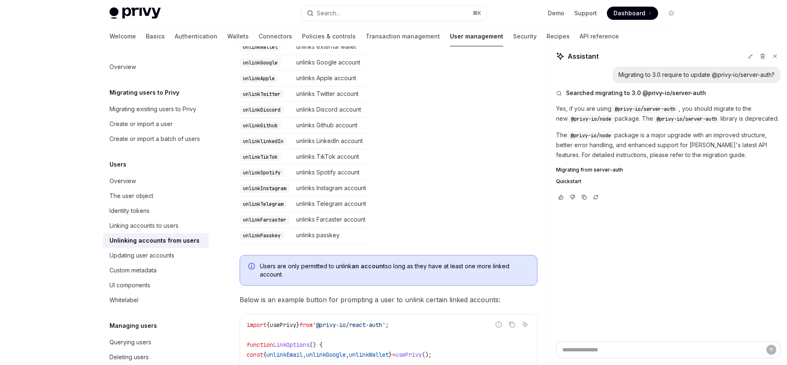
scroll to position [394, 0]
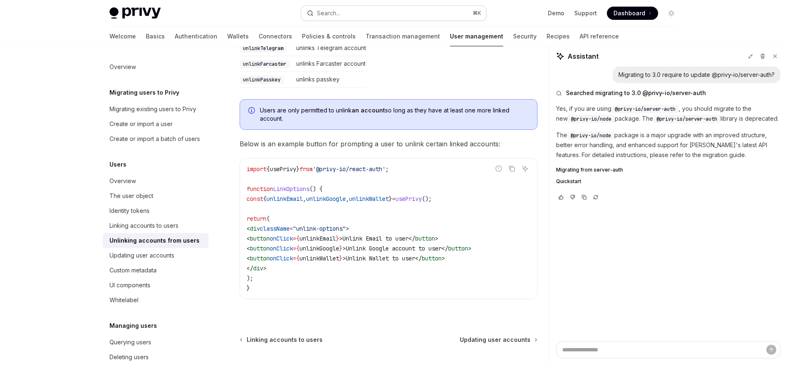
click at [323, 13] on div "Search..." at bounding box center [328, 13] width 23 height 10
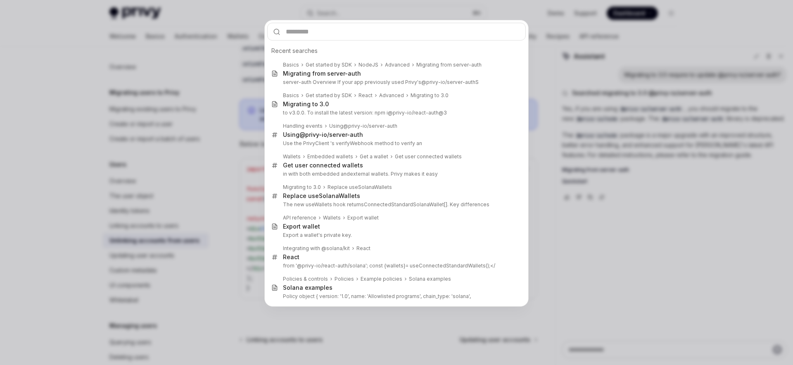
type input "**********"
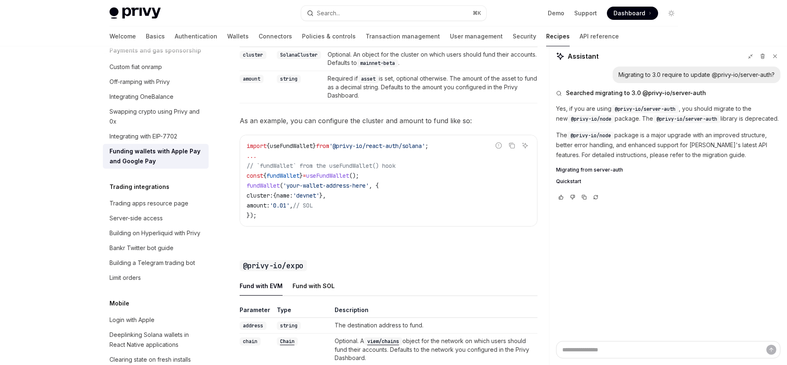
scroll to position [646, 0]
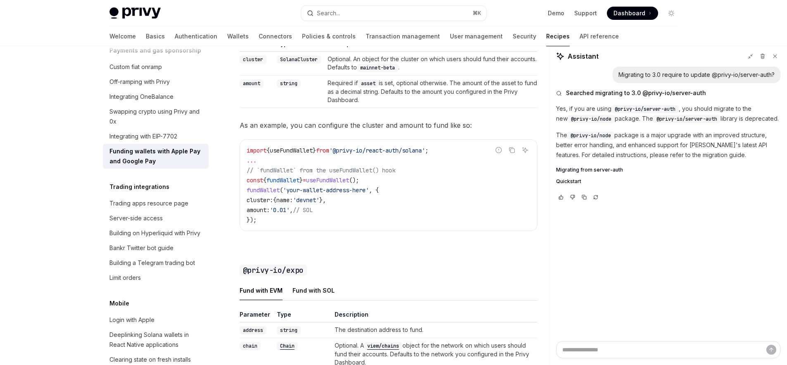
scroll to position [113, 0]
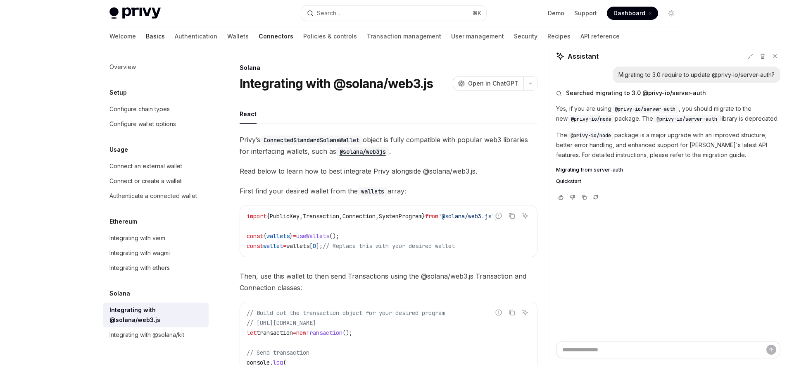
click at [146, 36] on link "Basics" at bounding box center [155, 36] width 19 height 20
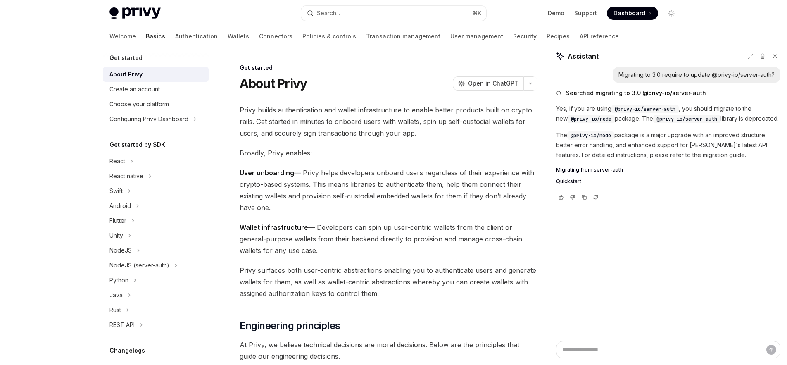
scroll to position [10, 0]
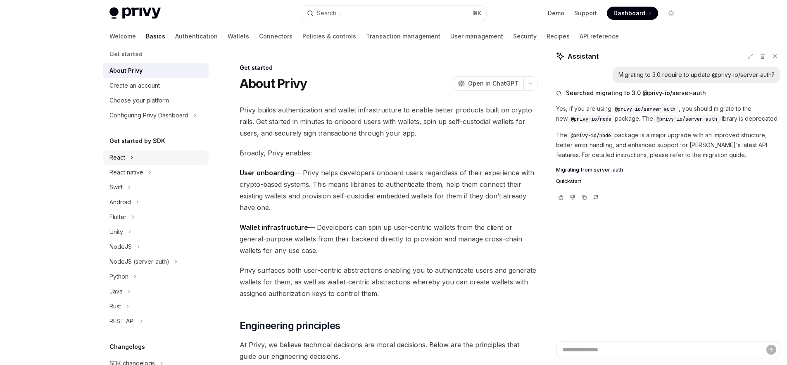
click at [121, 159] on div "React" at bounding box center [117, 157] width 16 height 10
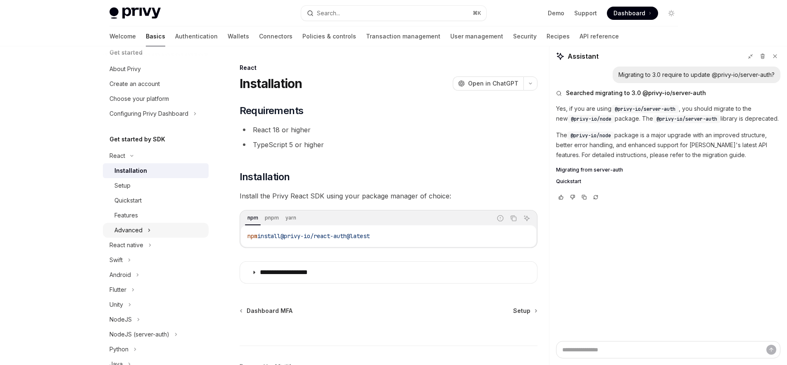
click at [134, 230] on div "Advanced" at bounding box center [128, 230] width 28 height 10
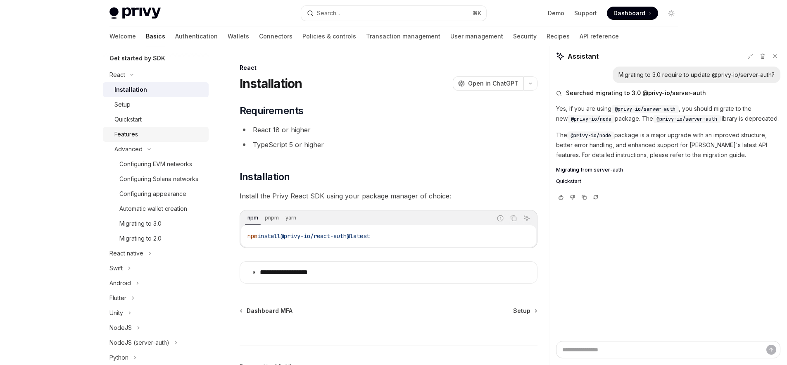
scroll to position [185, 0]
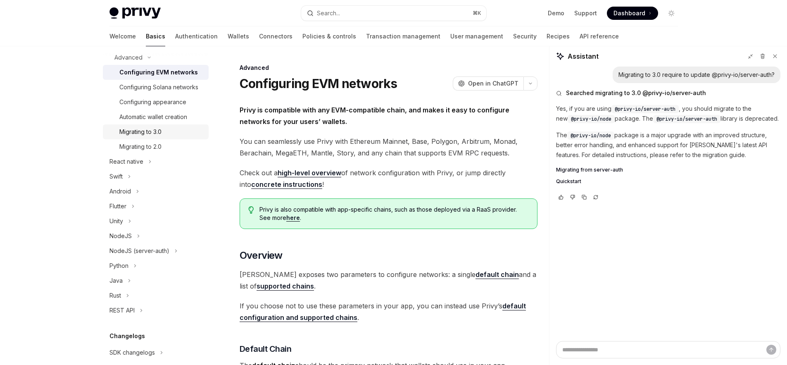
click at [156, 137] on div "Migrating to 3.0" at bounding box center [140, 132] width 42 height 10
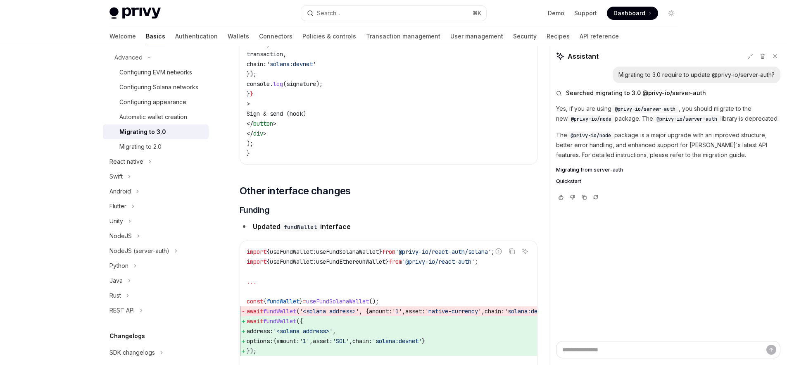
scroll to position [2545, 0]
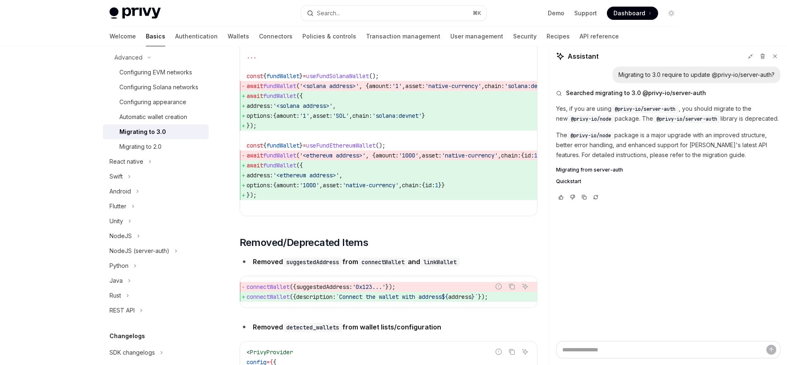
drag, startPoint x: 271, startPoint y: 221, endPoint x: 245, endPoint y: 189, distance: 41.4
click at [247, 189] on code "import { useFundWallet : useFundSolanaWallet } from '@privy-io/react-auth/solan…" at bounding box center [415, 115] width 337 height 188
copy code "await fundWallet ({ address: '<ethereum address>' , options: { amount: '1000' ,…"
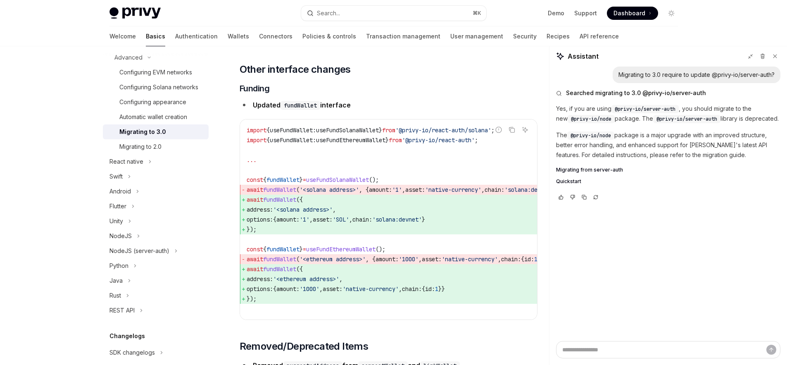
scroll to position [2437, 0]
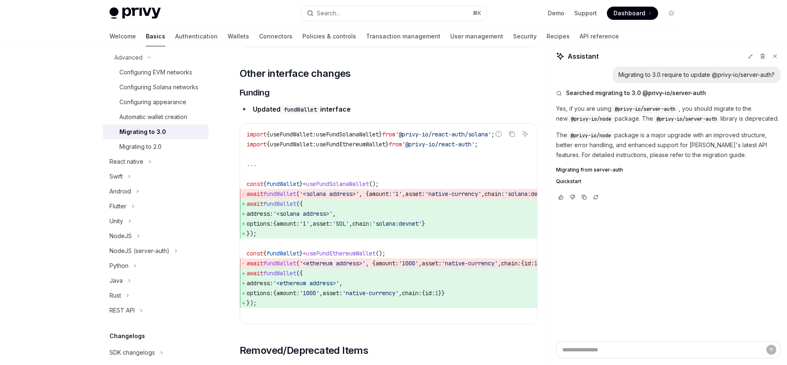
click at [269, 238] on span "});" at bounding box center [415, 233] width 337 height 10
drag, startPoint x: 267, startPoint y: 259, endPoint x: 242, endPoint y: 229, distance: 38.4
click at [247, 229] on code "import { useFundWallet : useFundSolanaWallet } from '@privy-io/react-auth/solan…" at bounding box center [415, 223] width 337 height 188
copy code "await fundWallet ({ address: '<solana address>' , options: { amount: '1' , asse…"
drag, startPoint x: 451, startPoint y: 218, endPoint x: 503, endPoint y: 217, distance: 51.6
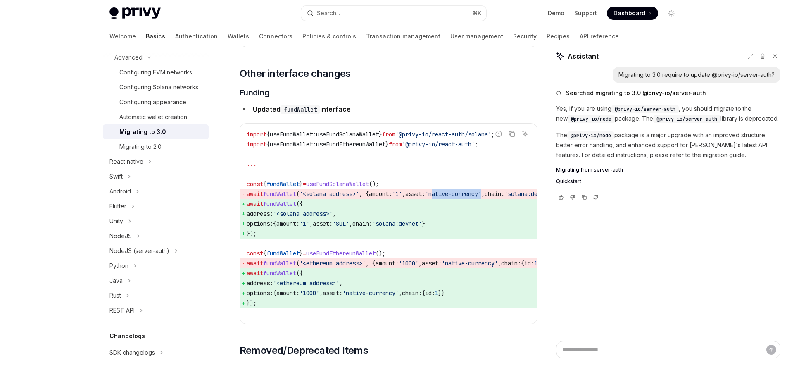
click at [481, 197] on span "'native-currency'" at bounding box center [453, 193] width 56 height 7
copy span "native-currency"
type textarea "*"
